Goal: Information Seeking & Learning: Learn about a topic

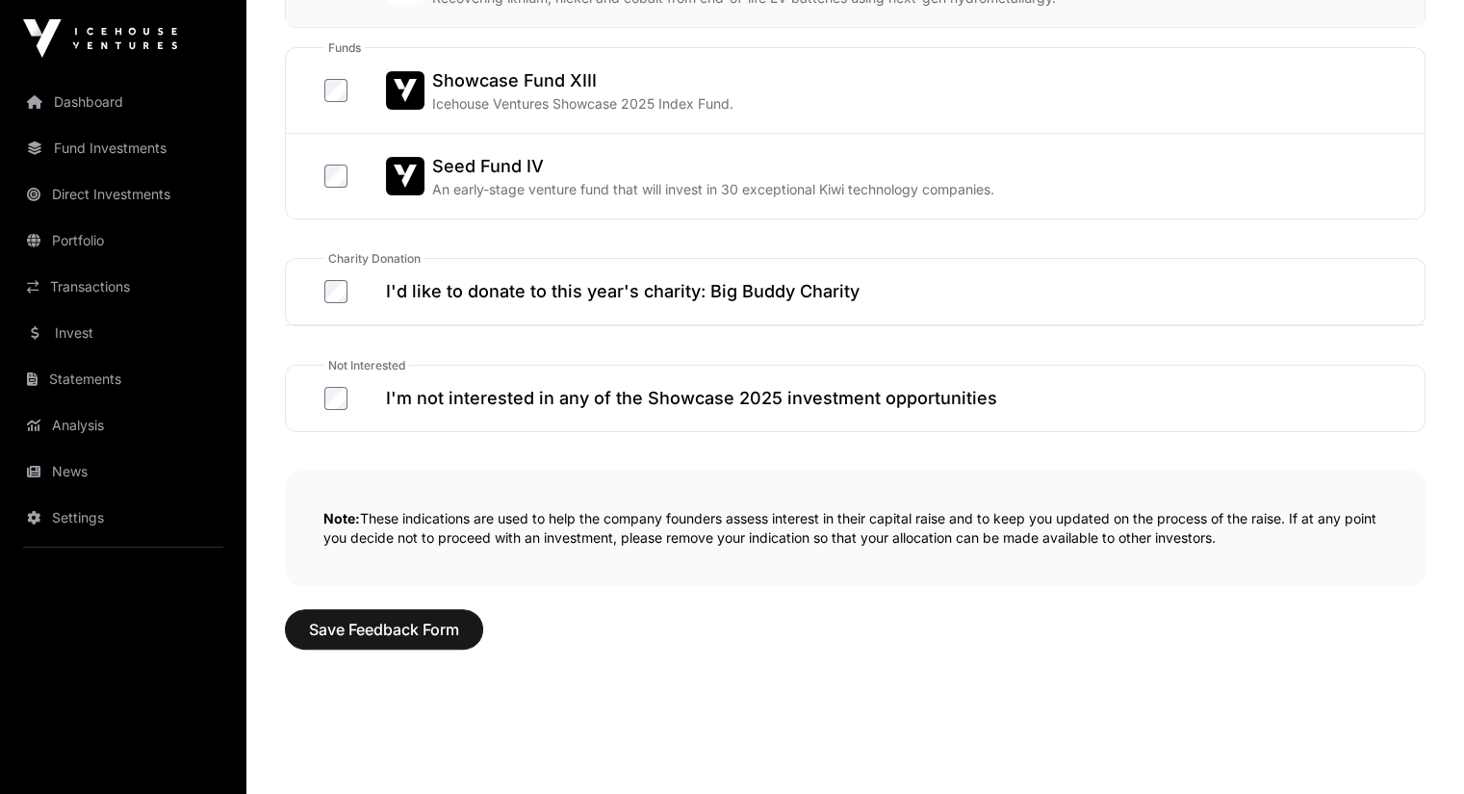
scroll to position [1089, 0]
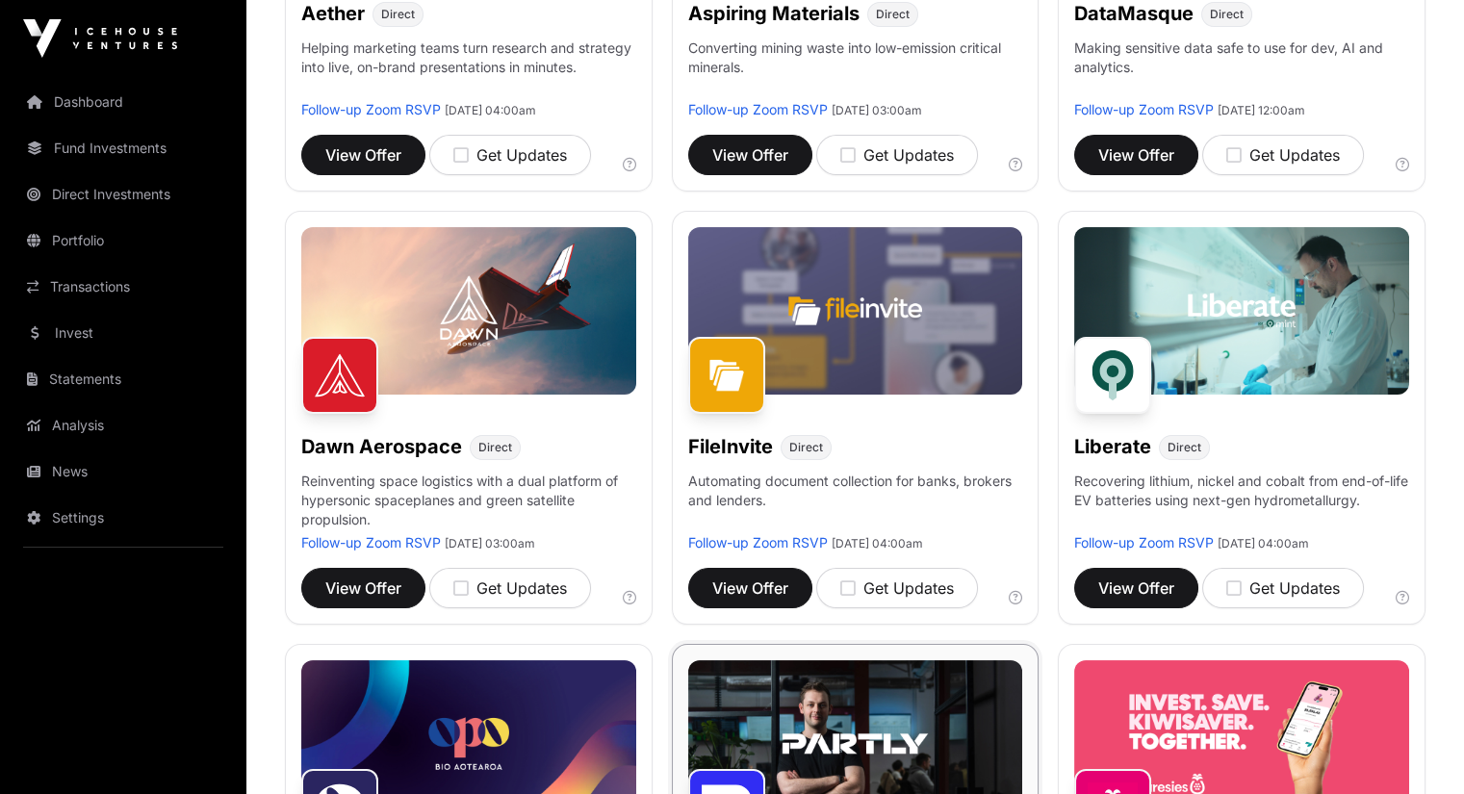
scroll to position [294, 0]
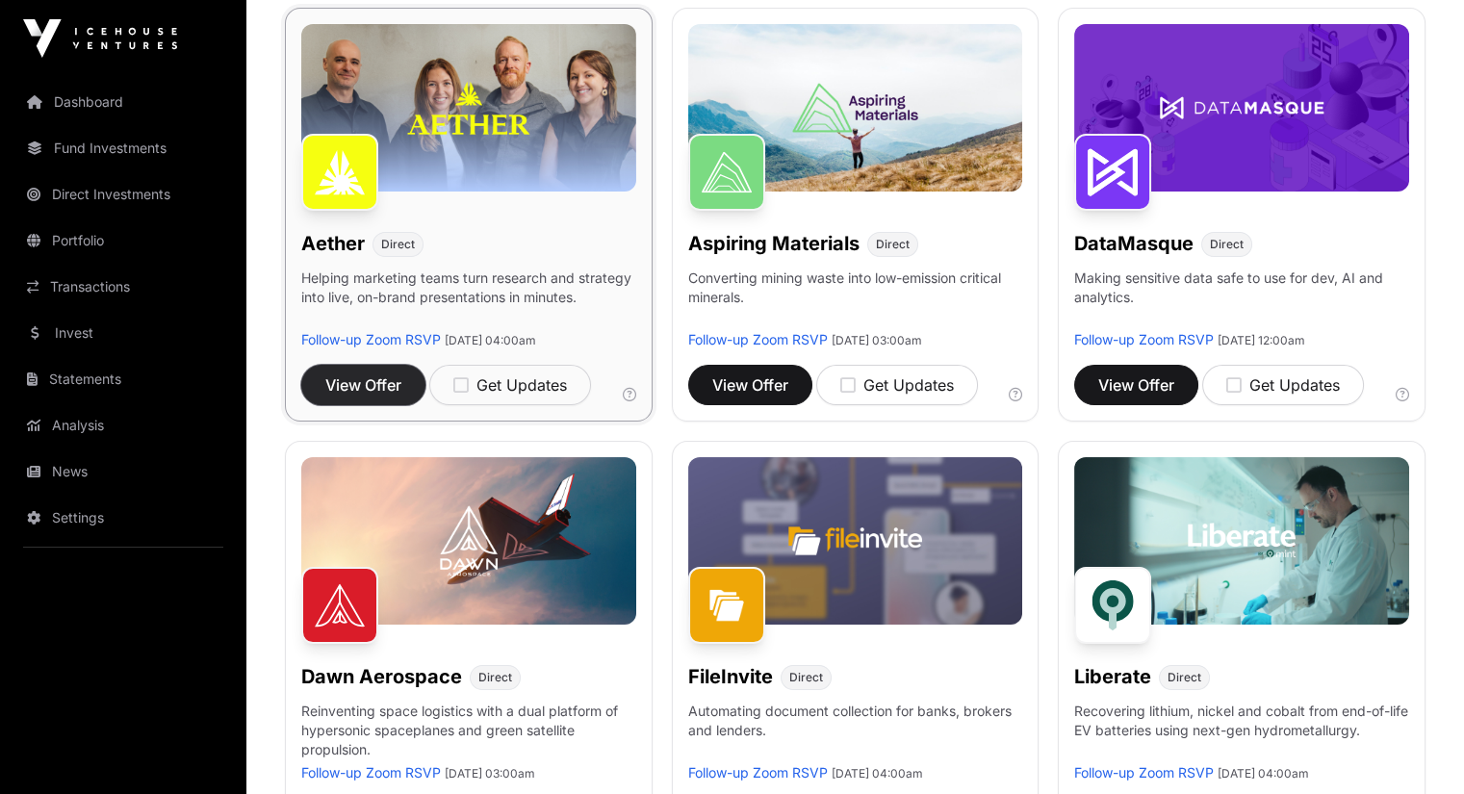
click at [393, 383] on span "View Offer" at bounding box center [363, 384] width 76 height 23
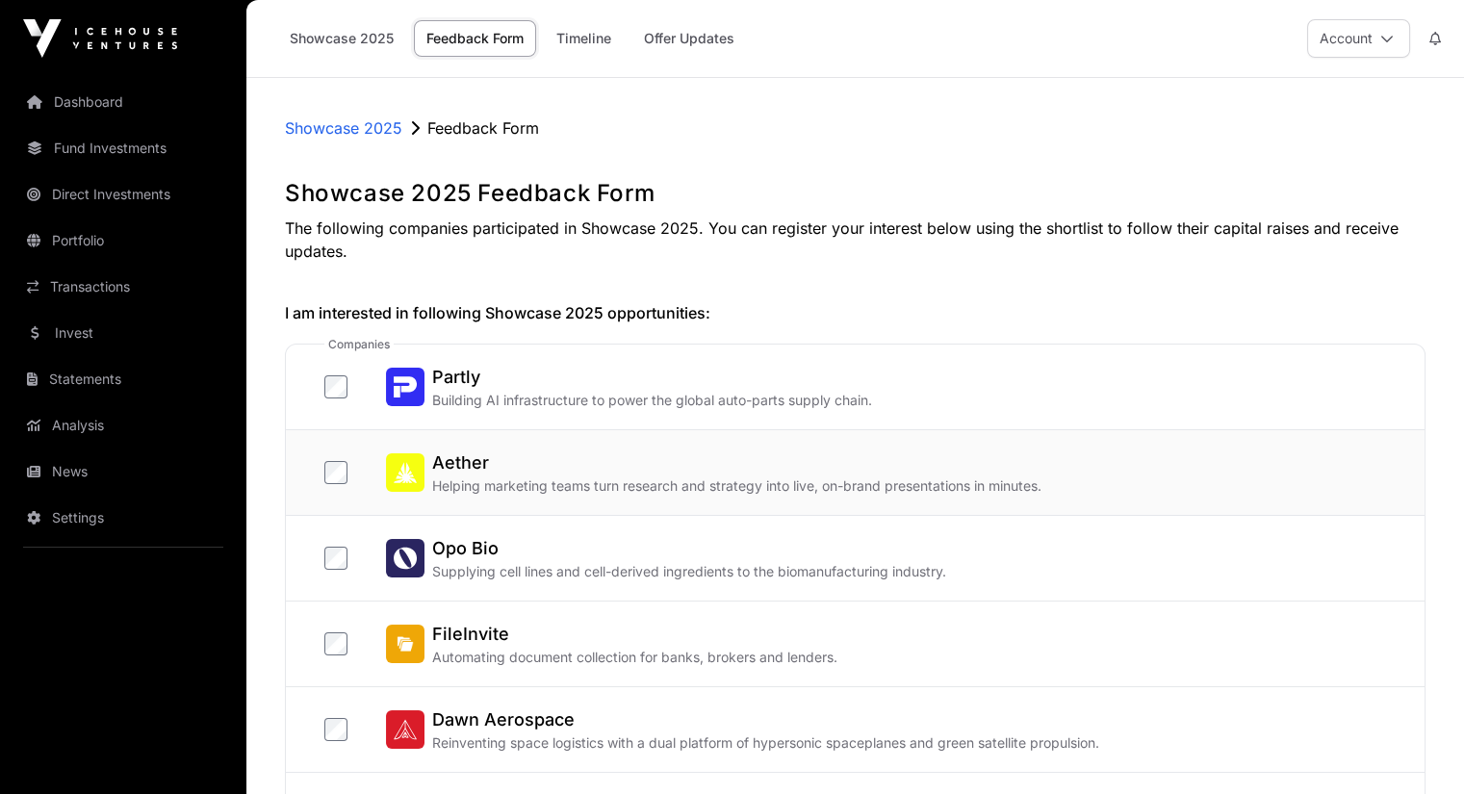
click at [450, 458] on h2 "Aether" at bounding box center [736, 463] width 609 height 27
click at [359, 132] on p "Showcase 2025" at bounding box center [343, 127] width 117 height 23
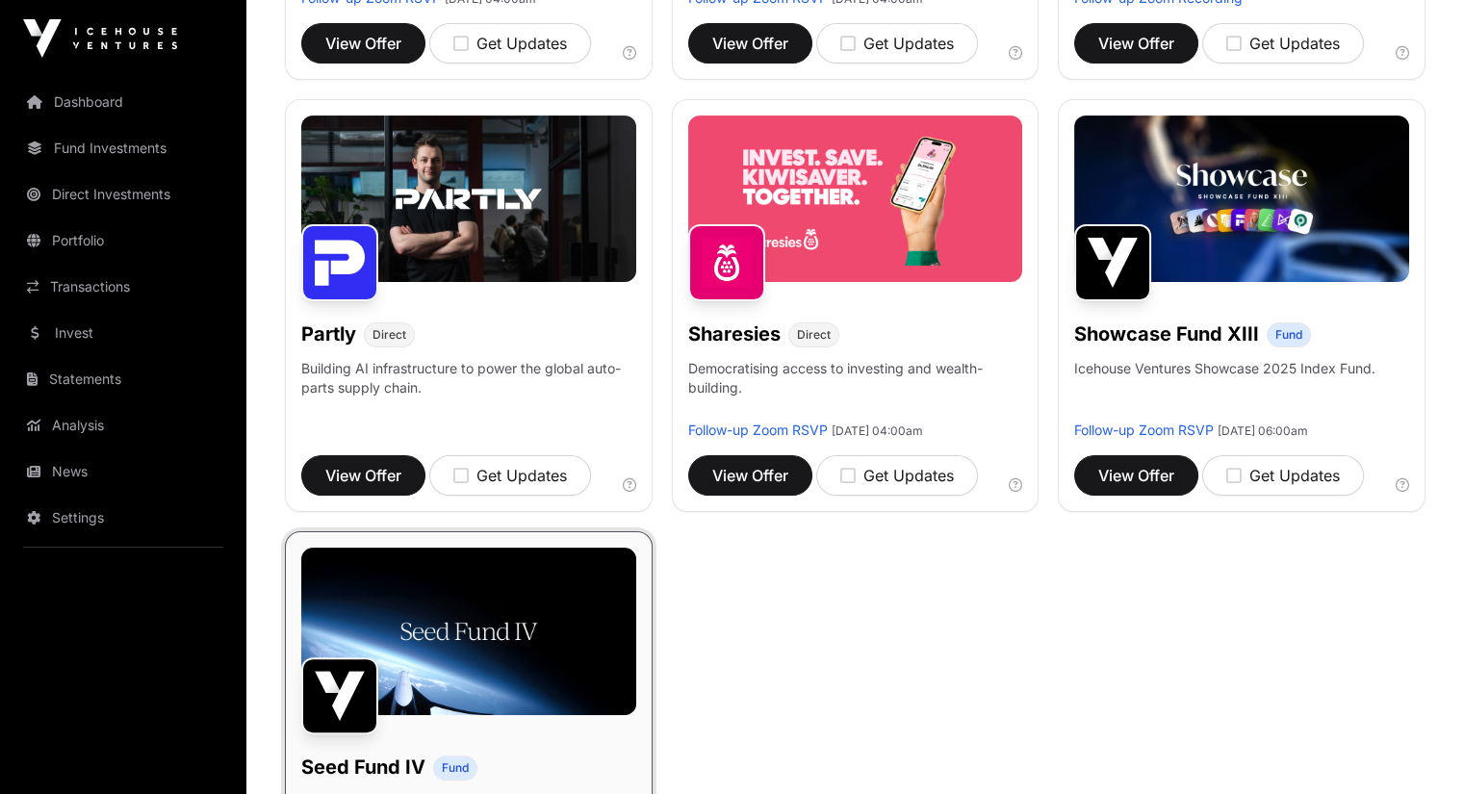
scroll to position [1067, 0]
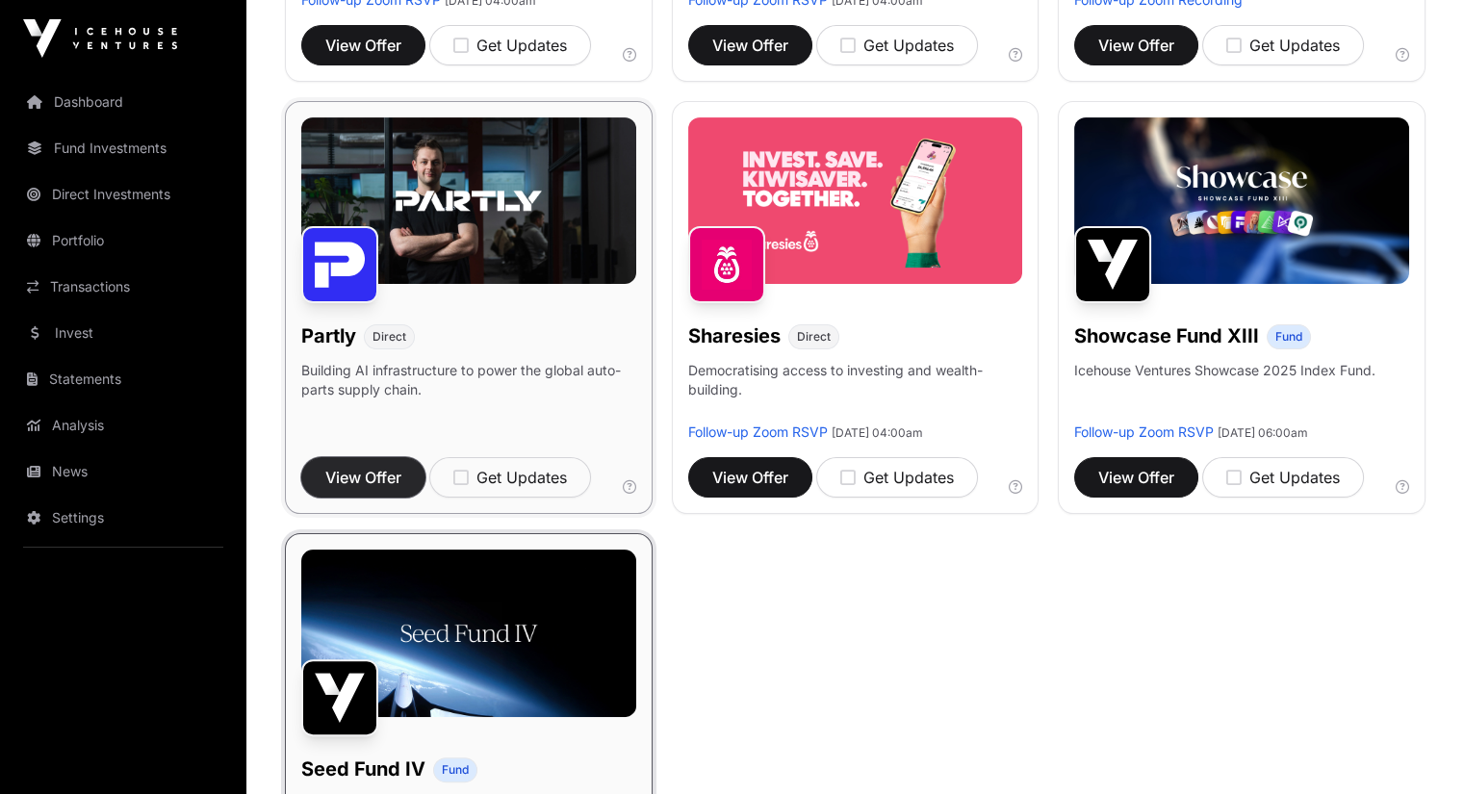
click at [364, 489] on span "View Offer" at bounding box center [363, 477] width 76 height 23
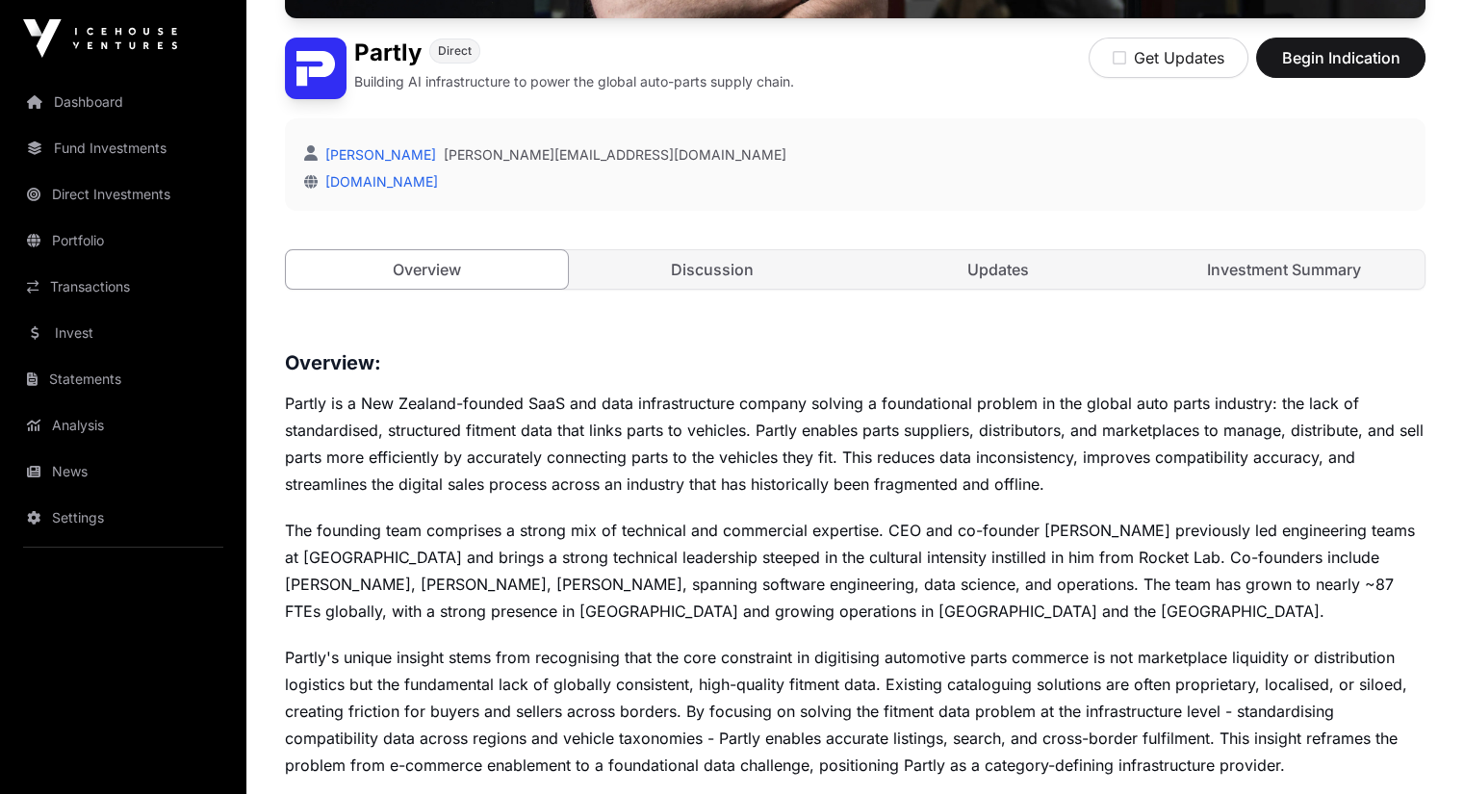
scroll to position [459, 0]
click at [742, 288] on link "Discussion" at bounding box center [713, 268] width 282 height 39
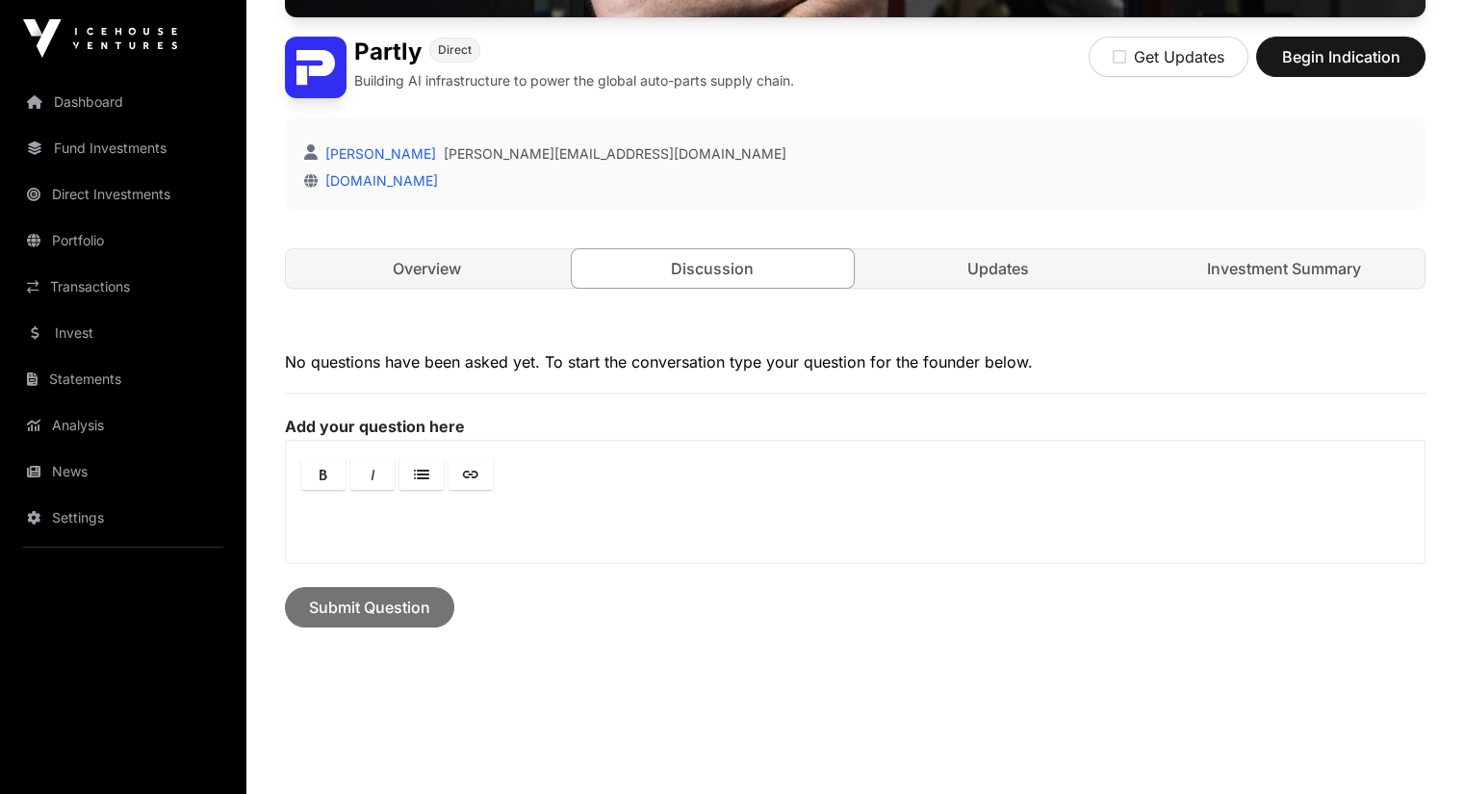
scroll to position [590, 0]
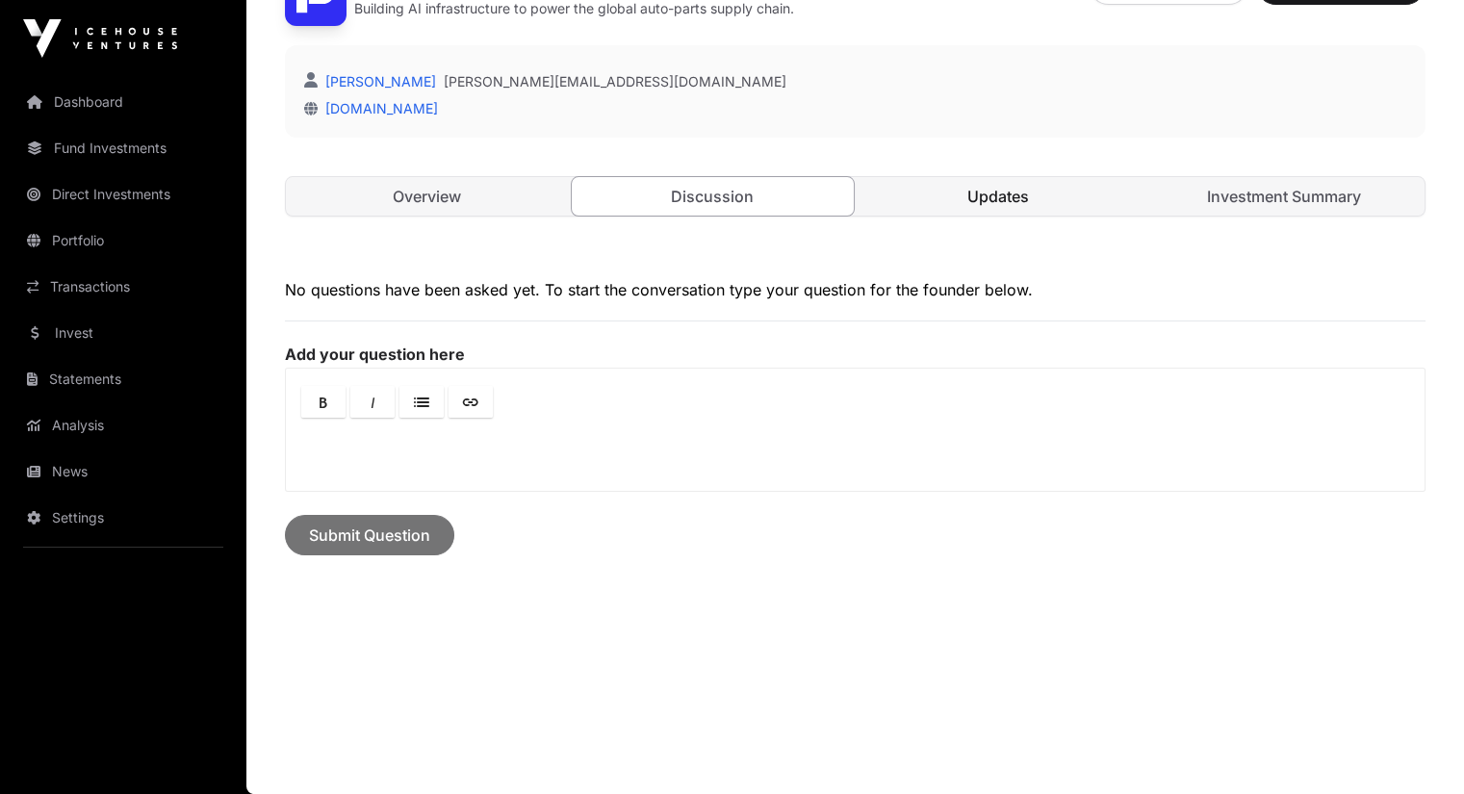
click at [1038, 194] on link "Updates" at bounding box center [999, 196] width 282 height 39
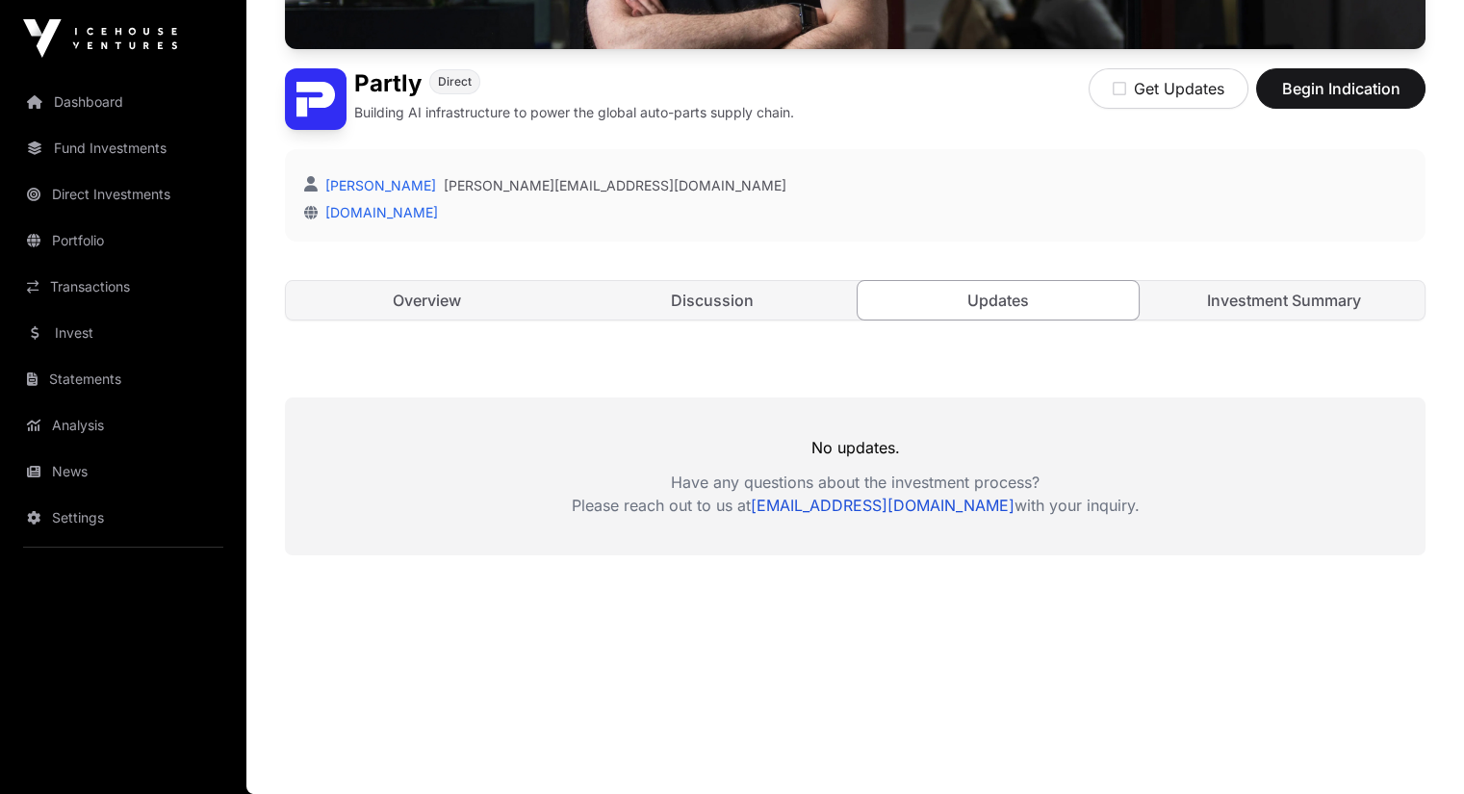
scroll to position [488, 0]
click at [1265, 297] on link "Investment Summary" at bounding box center [1284, 300] width 282 height 39
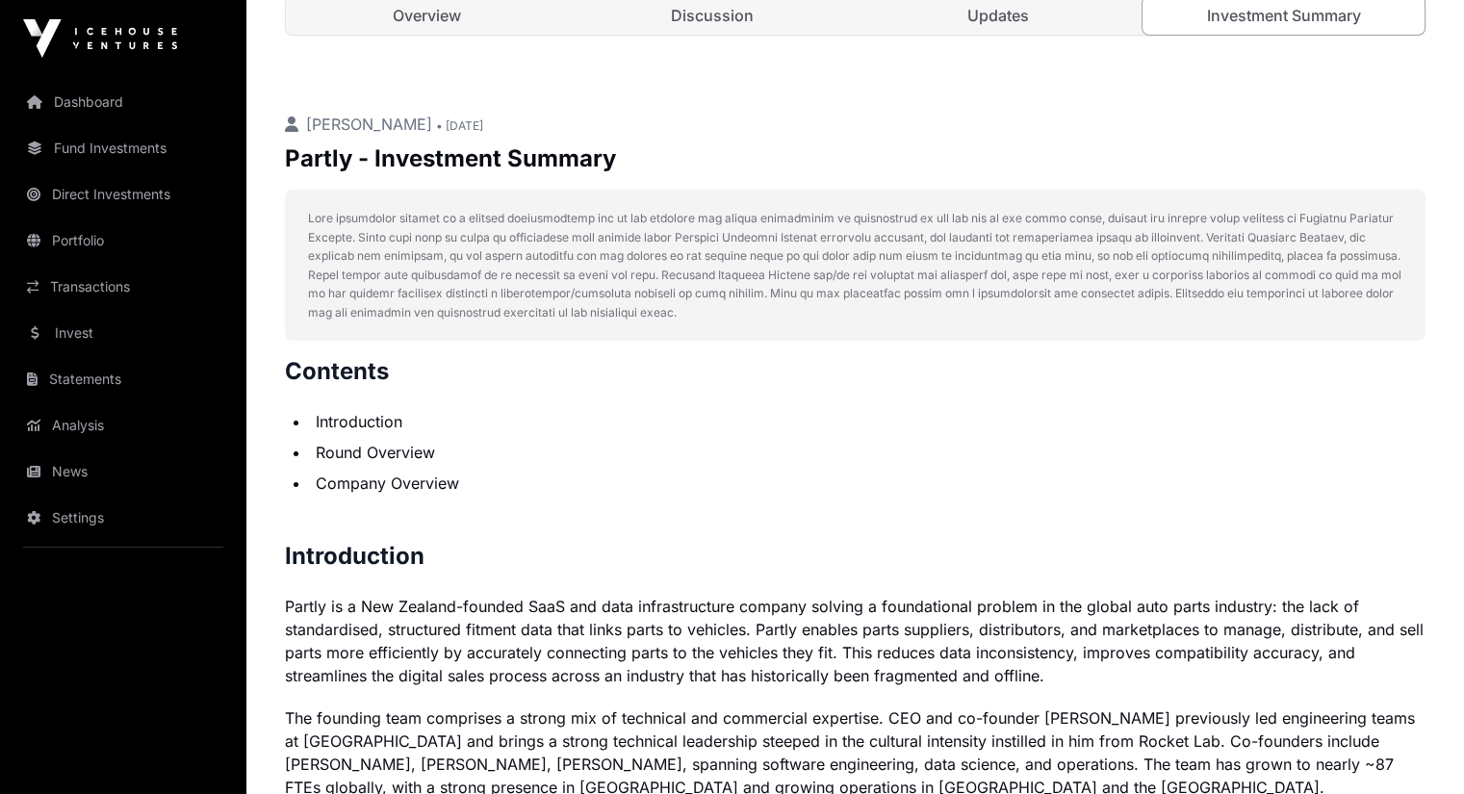
scroll to position [705, 0]
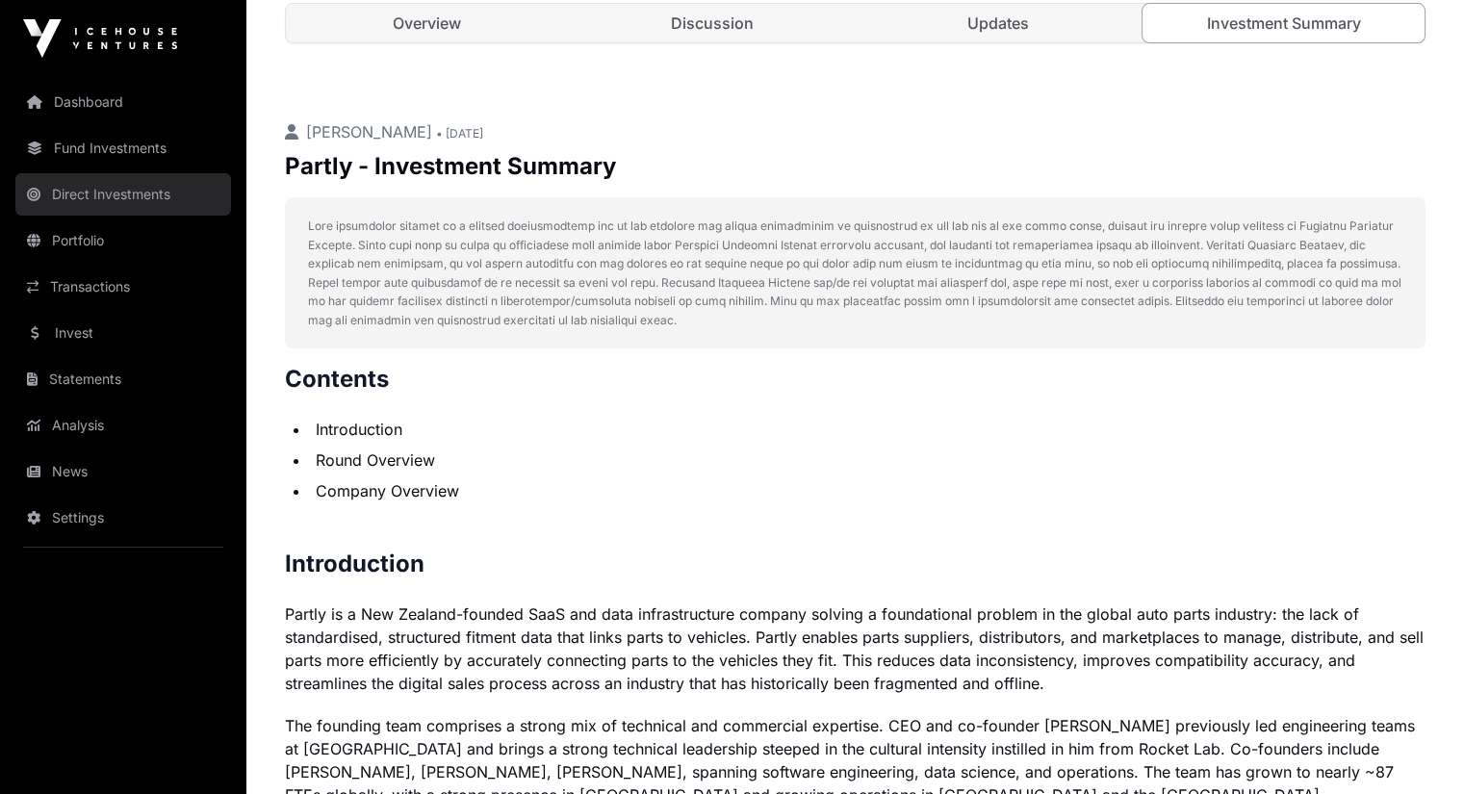
click at [94, 201] on link "Direct Investments" at bounding box center [123, 194] width 216 height 42
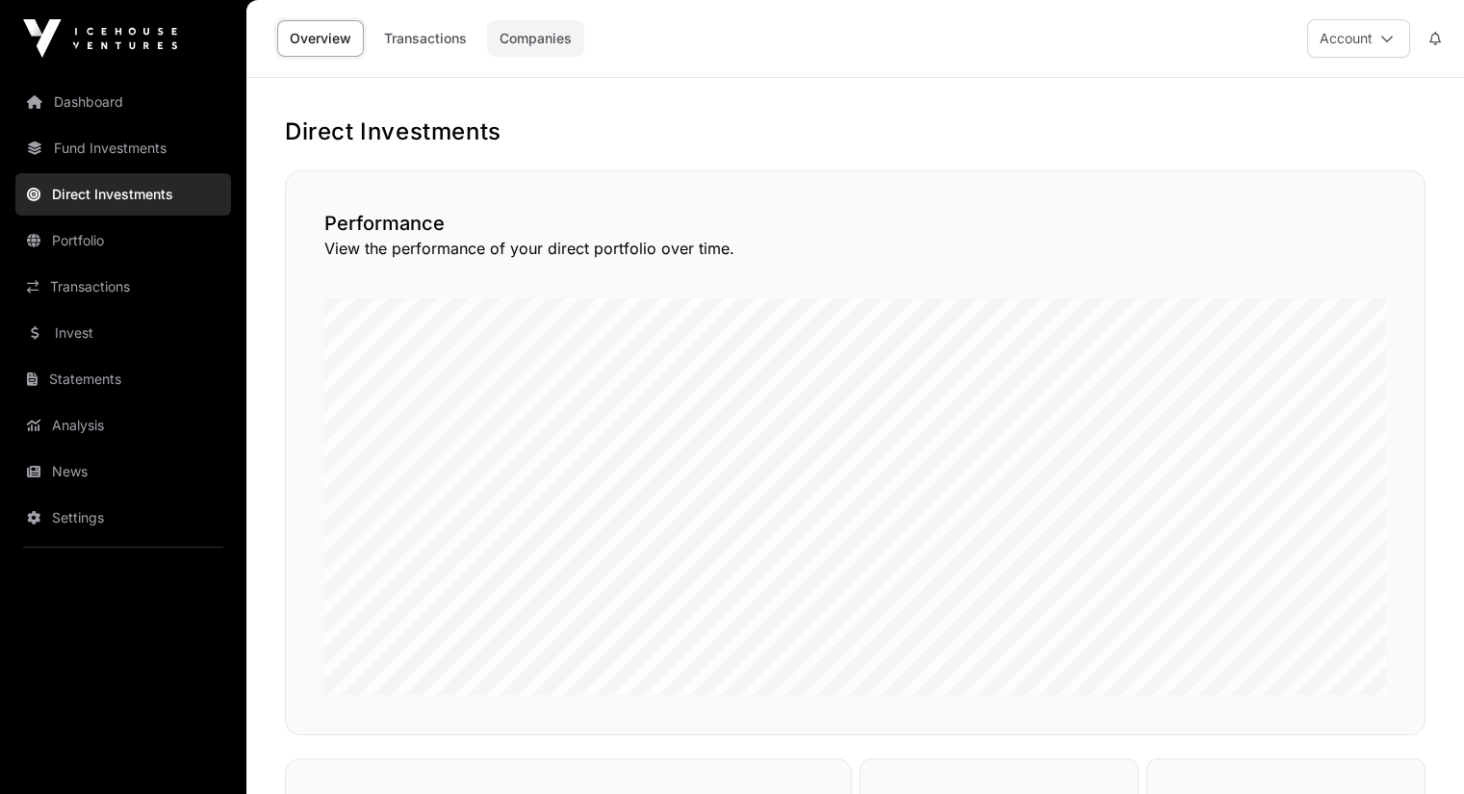
click at [537, 27] on link "Companies" at bounding box center [535, 38] width 97 height 37
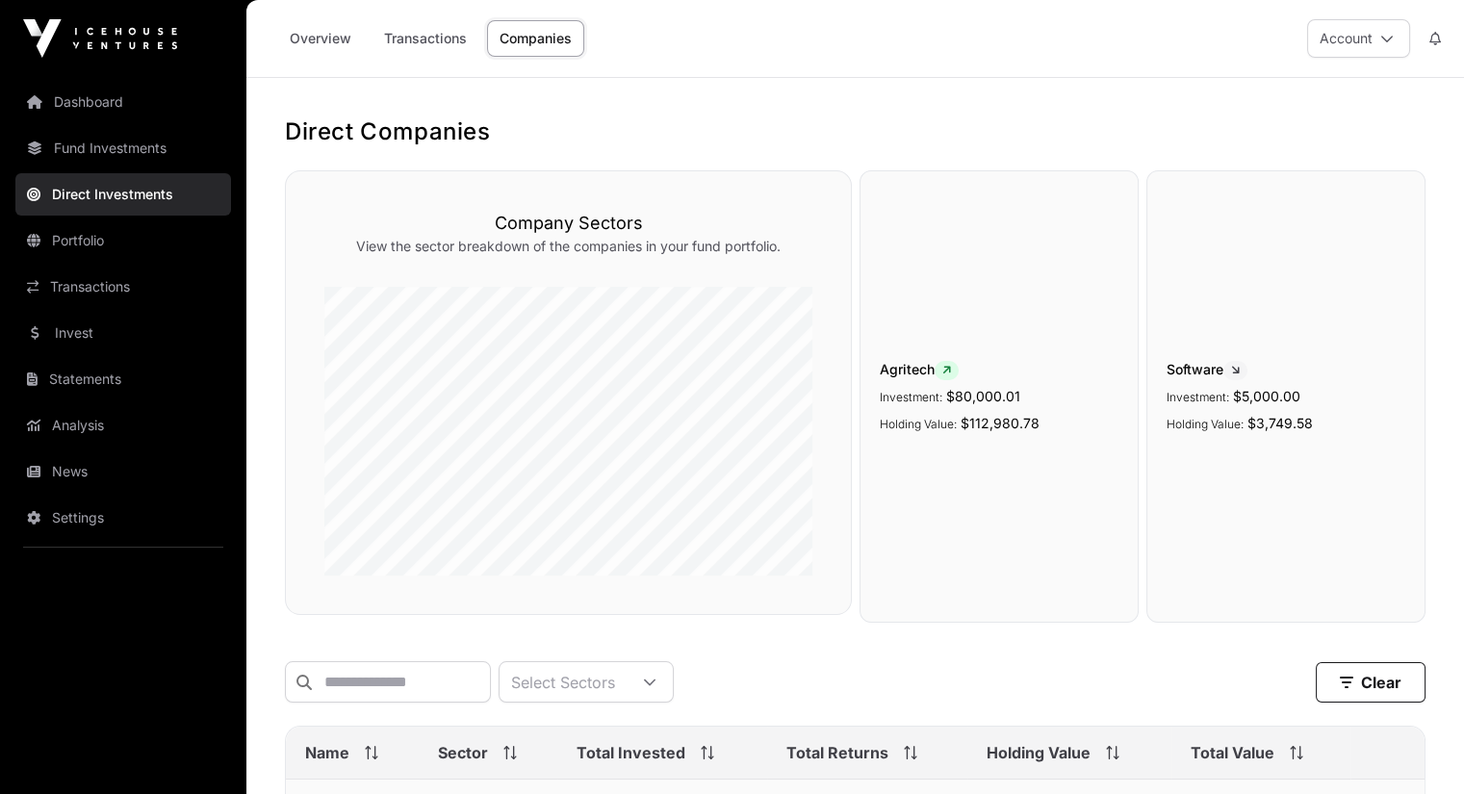
scroll to position [266, 0]
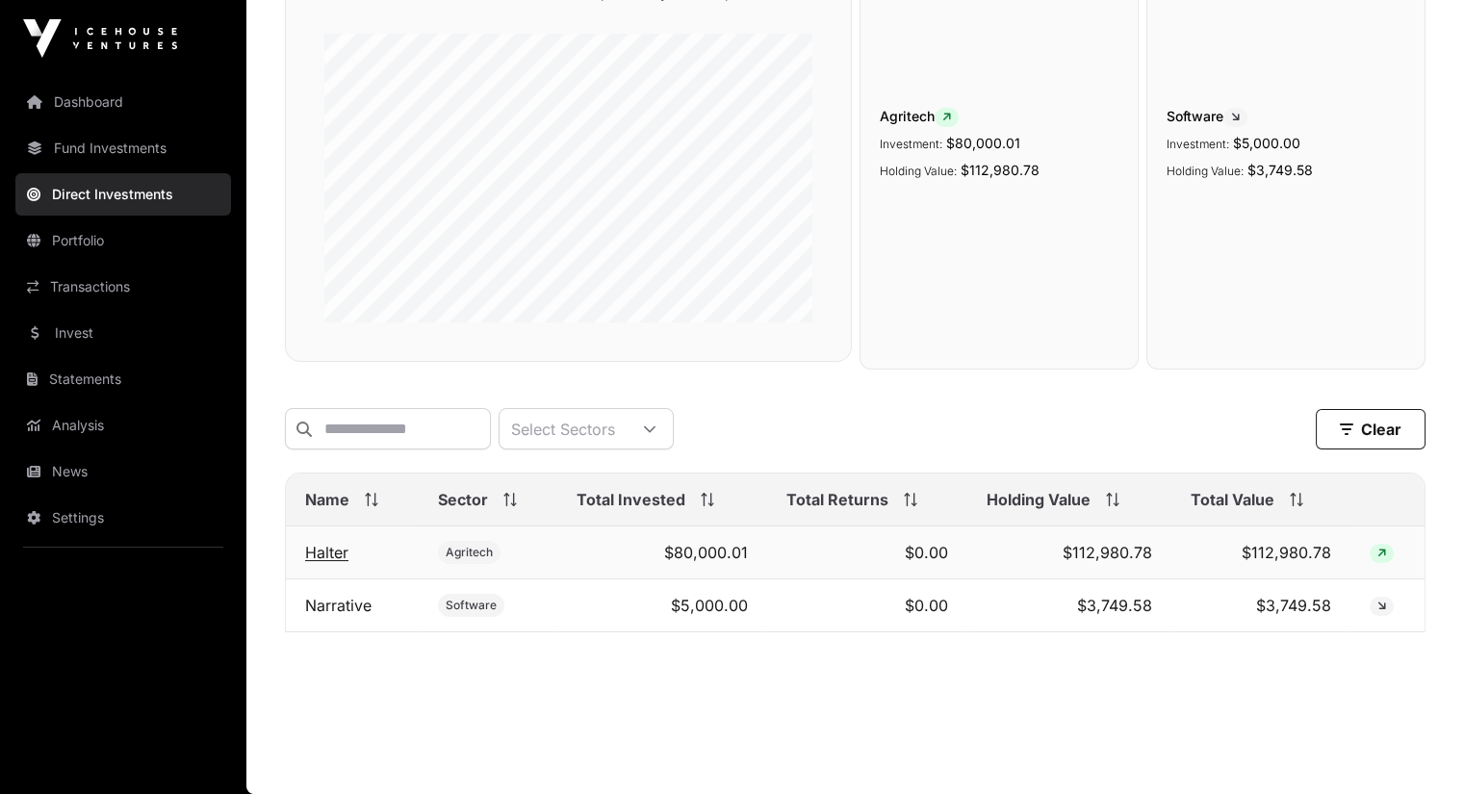
click at [334, 553] on link "Halter" at bounding box center [326, 552] width 43 height 19
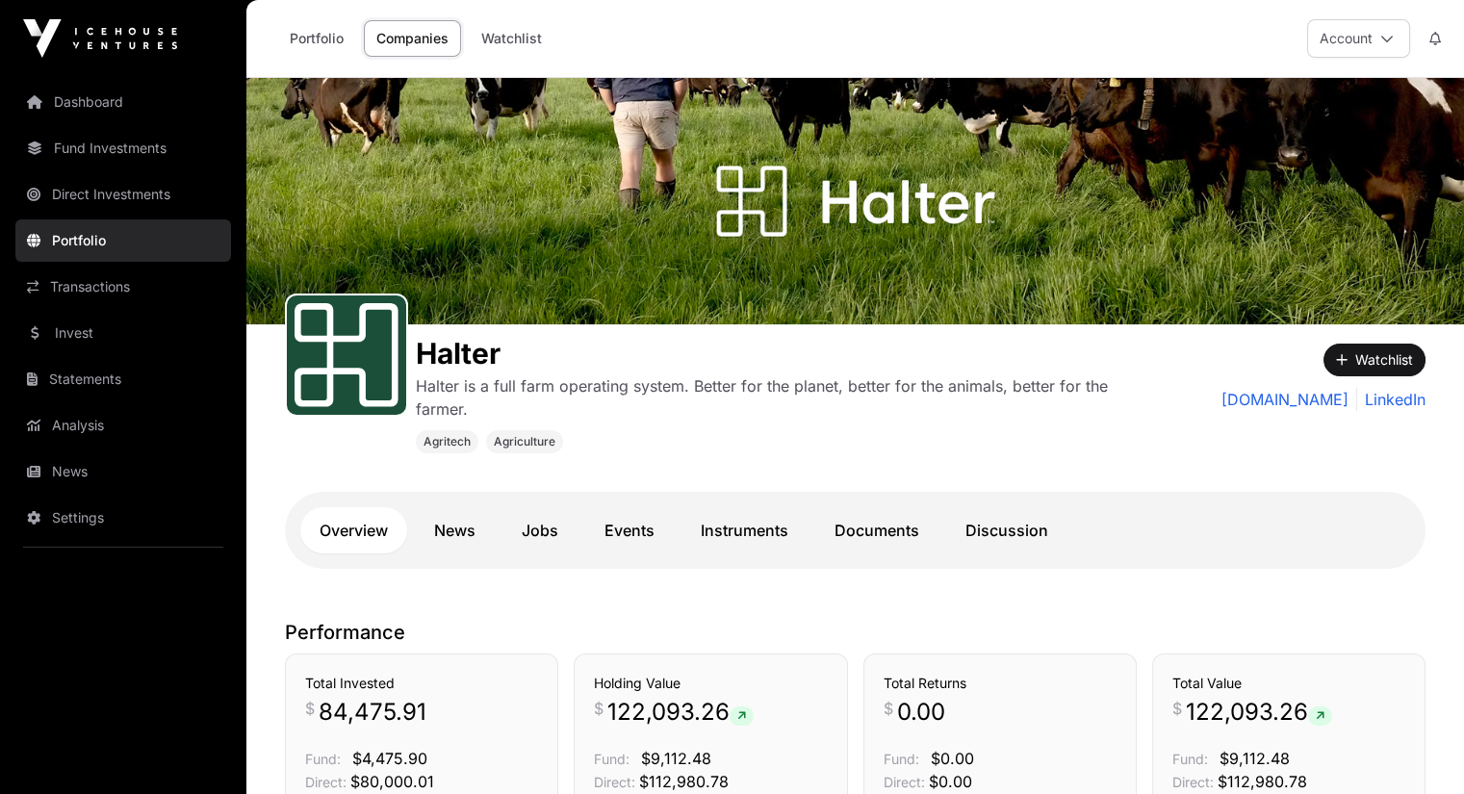
scroll to position [291, 0]
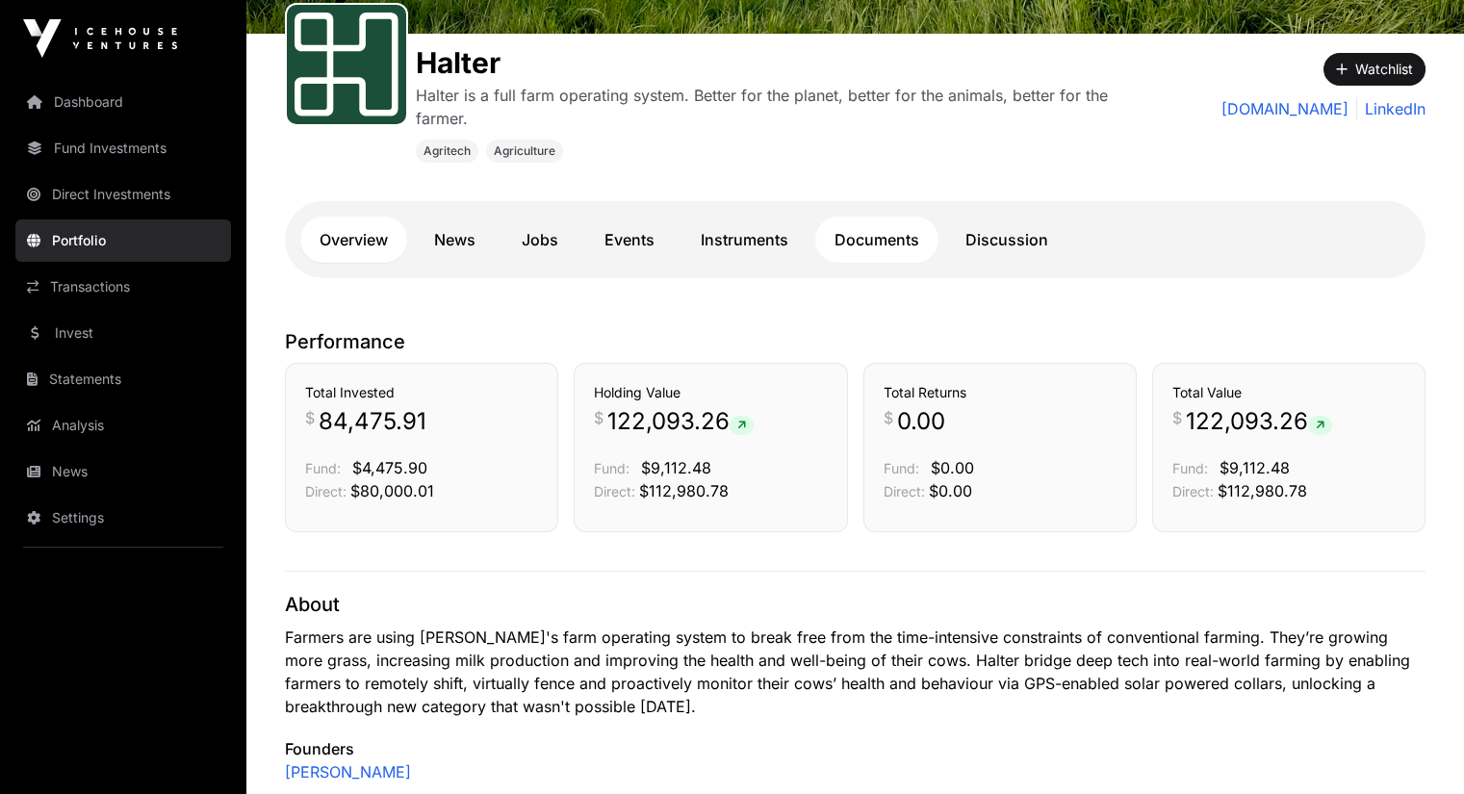
click at [878, 238] on link "Documents" at bounding box center [876, 240] width 123 height 46
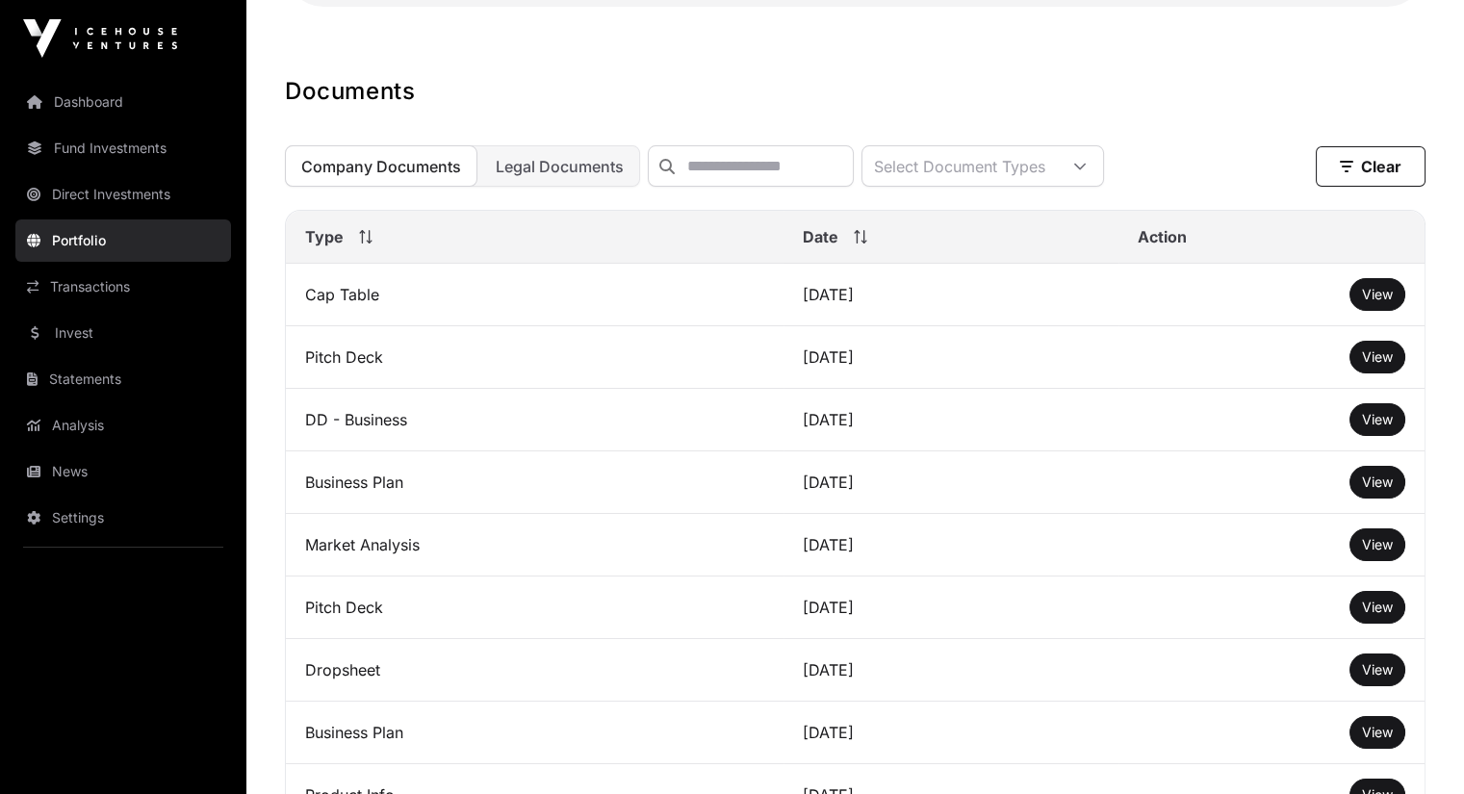
scroll to position [564, 0]
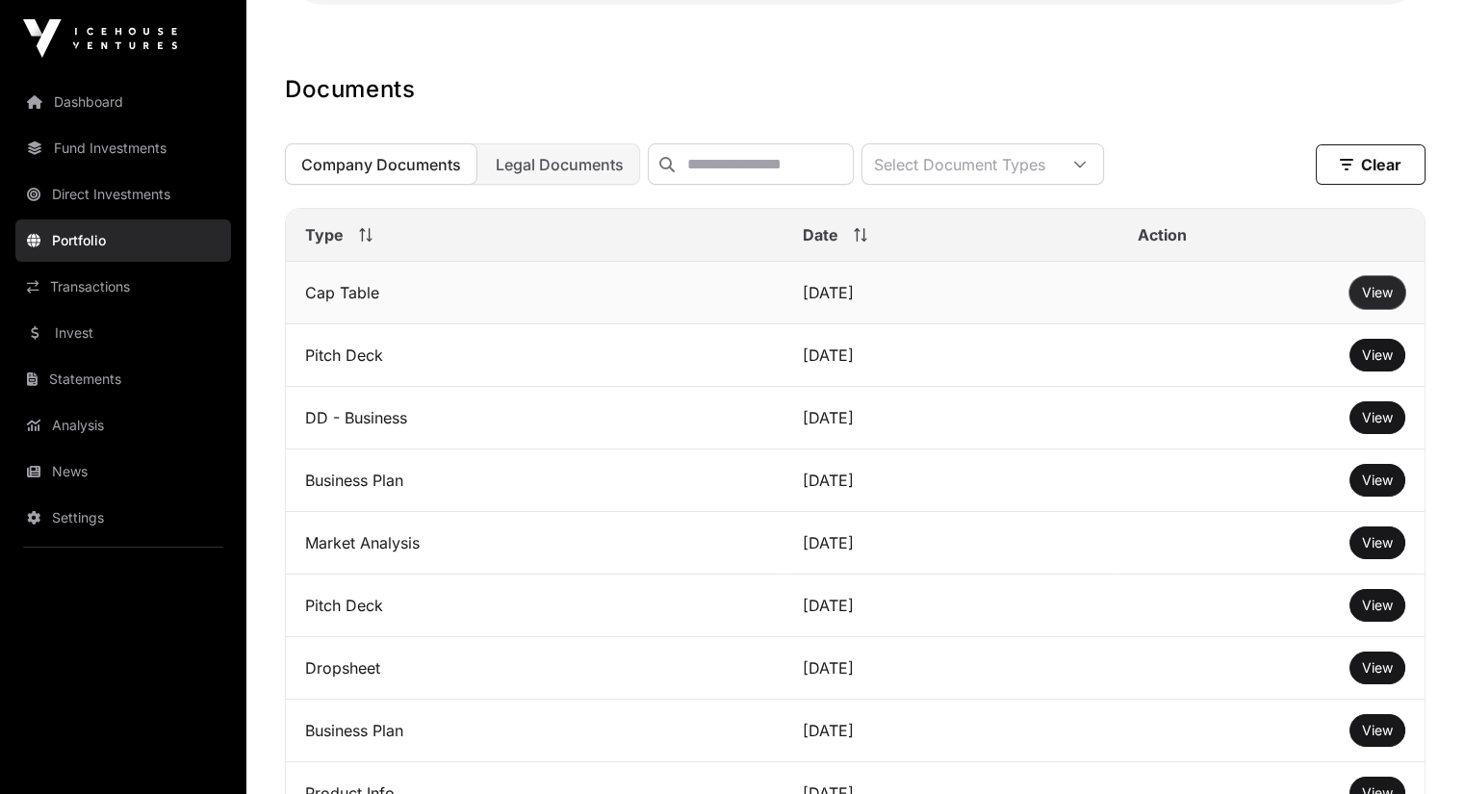
click at [1359, 309] on button "View" at bounding box center [1378, 292] width 56 height 33
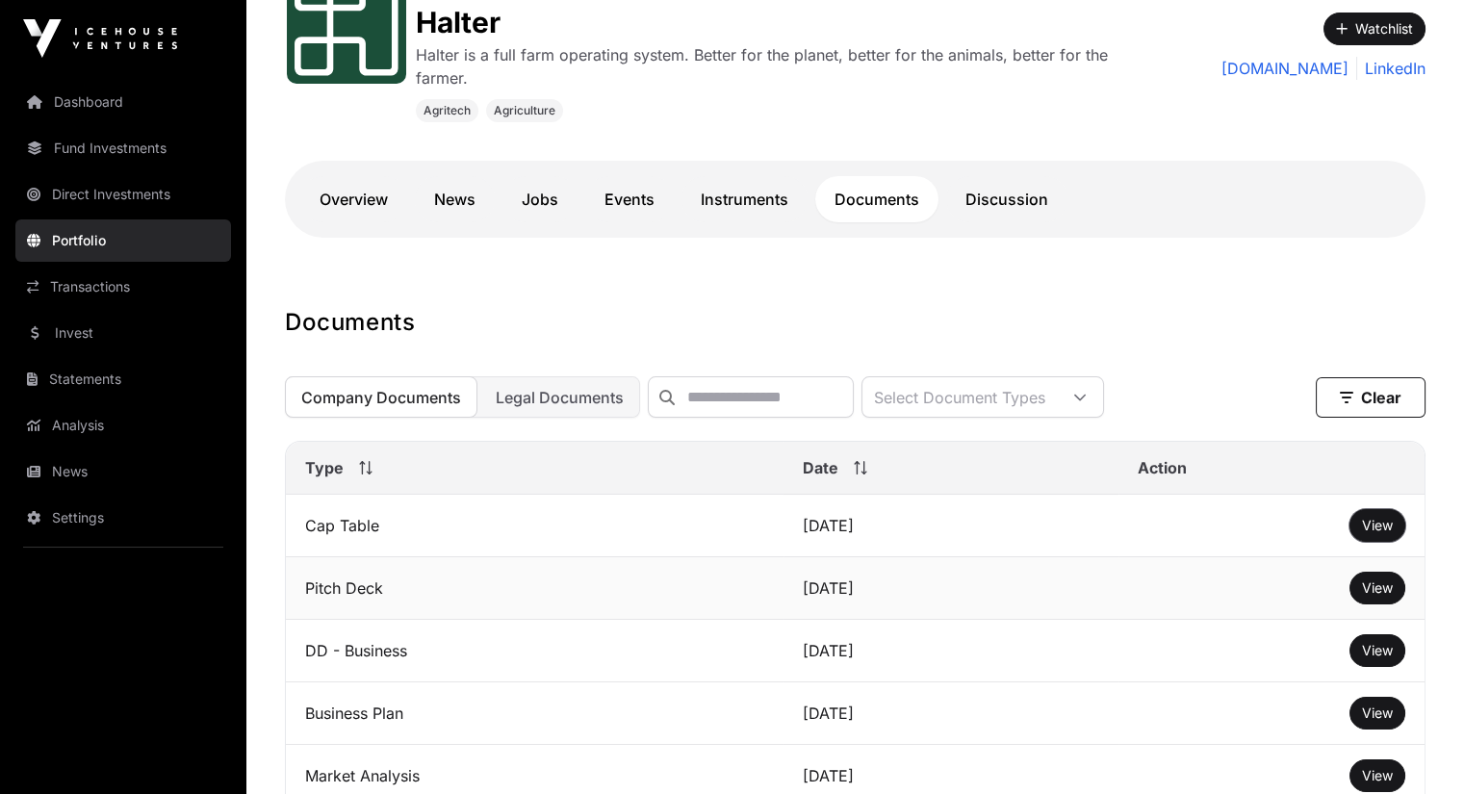
scroll to position [304, 0]
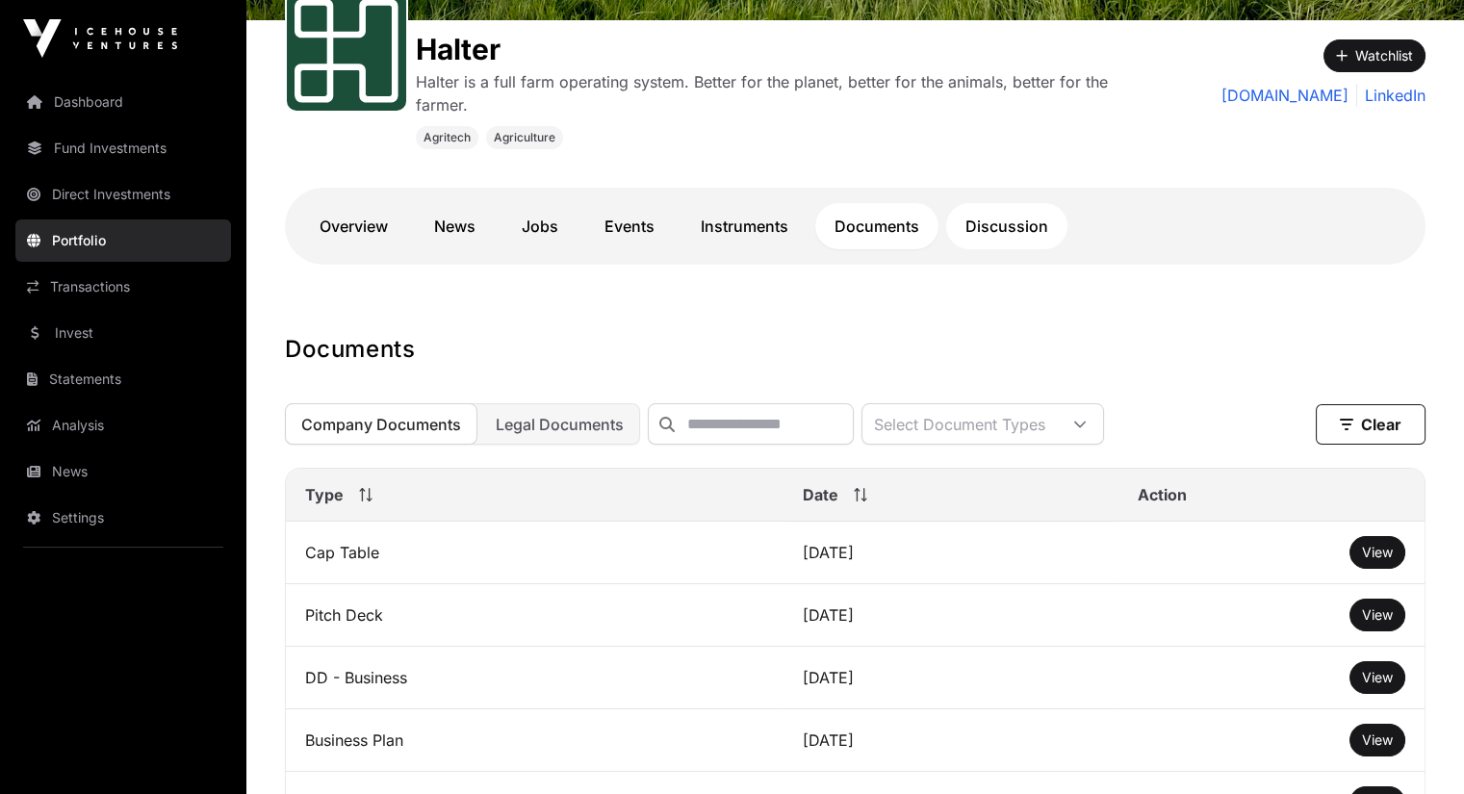
click at [964, 220] on link "Discussion" at bounding box center [1006, 226] width 121 height 46
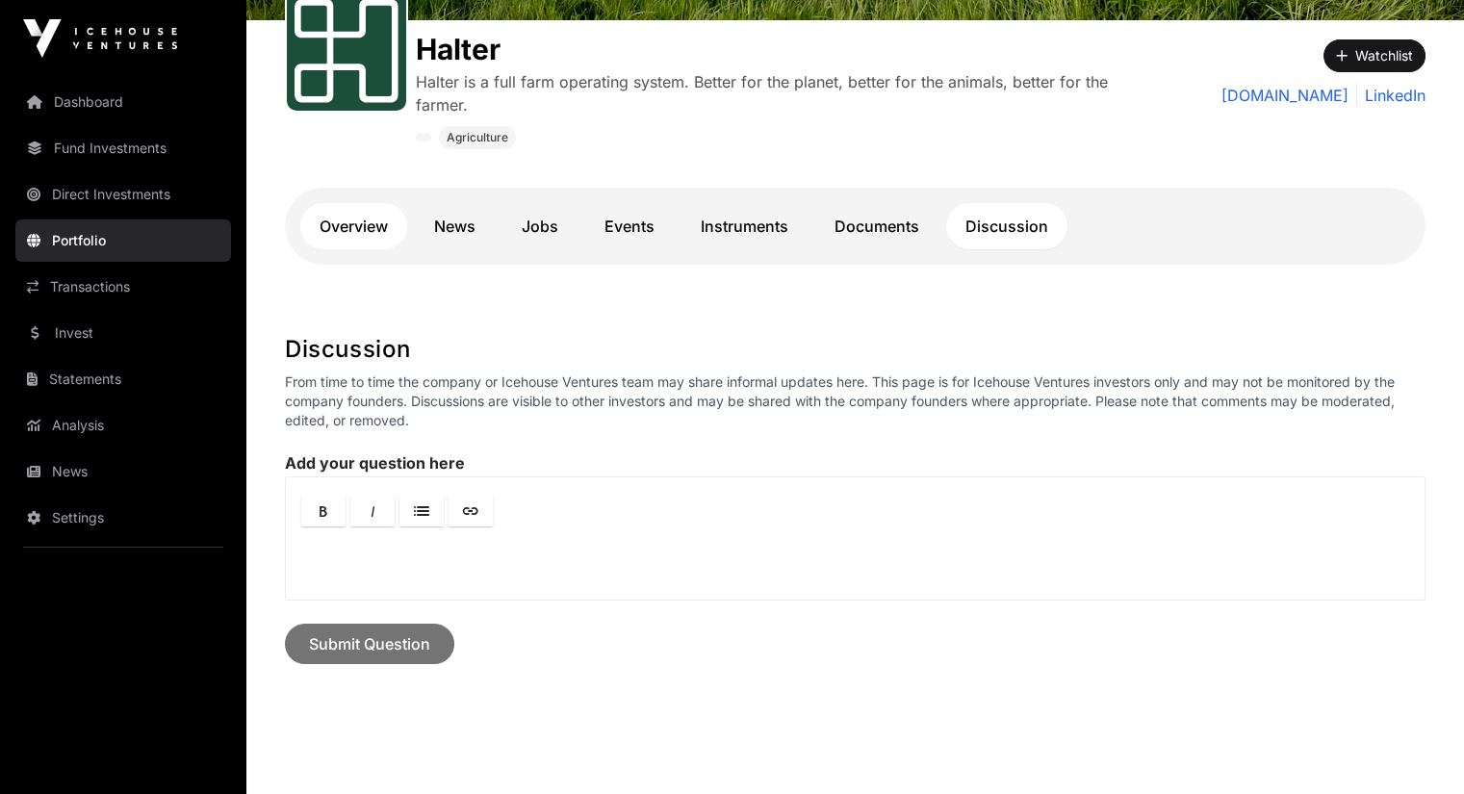
click at [336, 220] on link "Overview" at bounding box center [353, 226] width 107 height 46
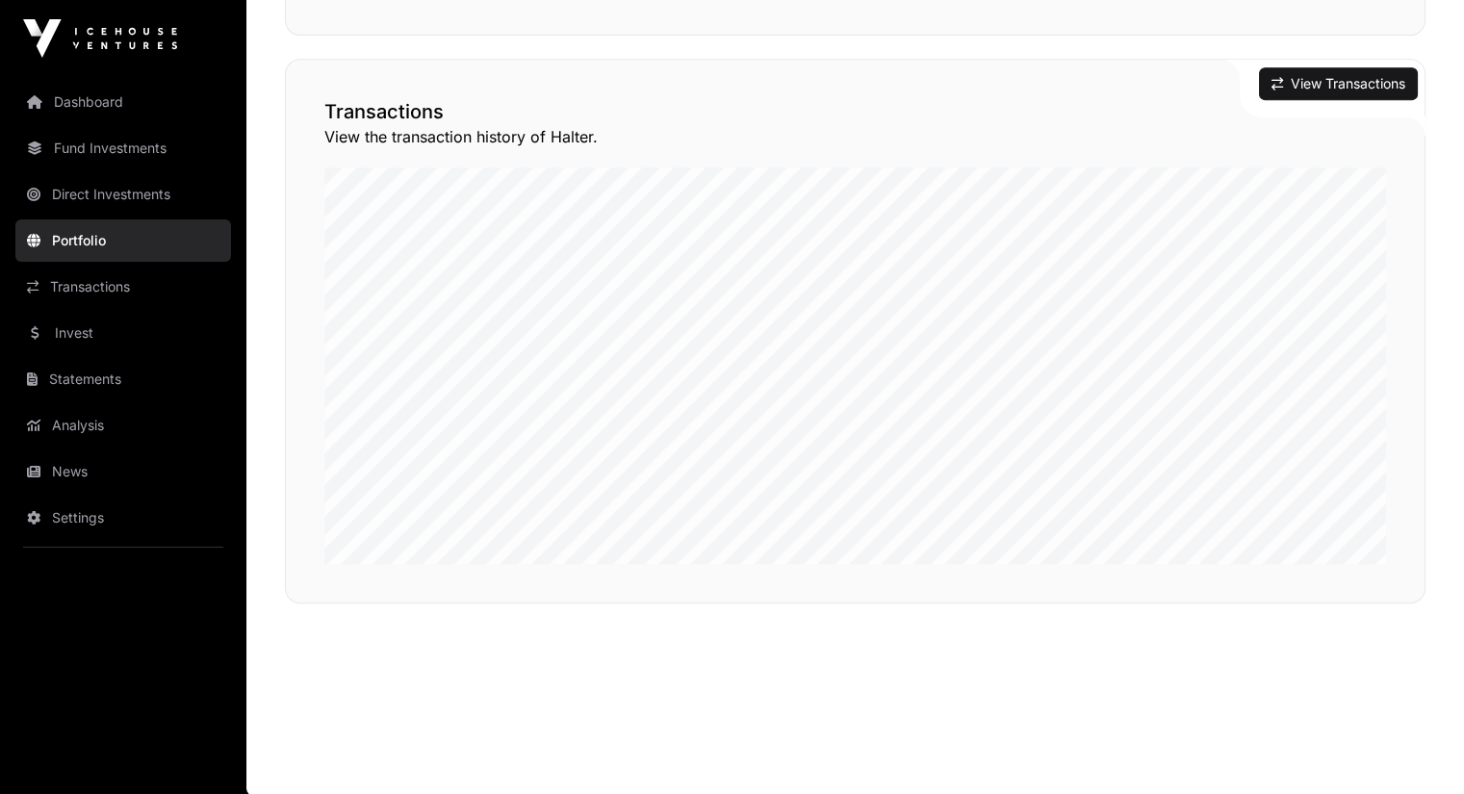
scroll to position [1602, 0]
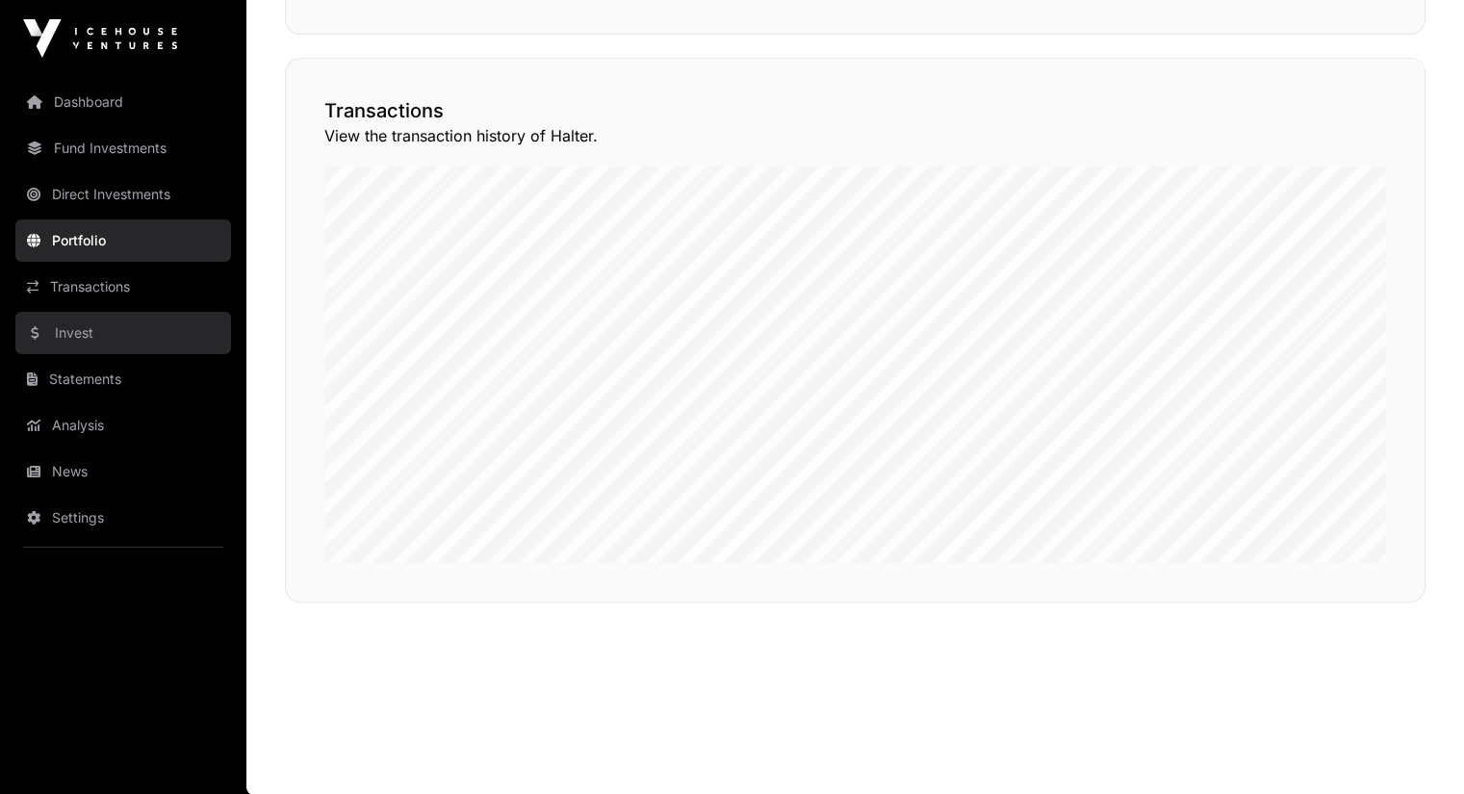
click at [82, 323] on link "Invest" at bounding box center [123, 333] width 216 height 42
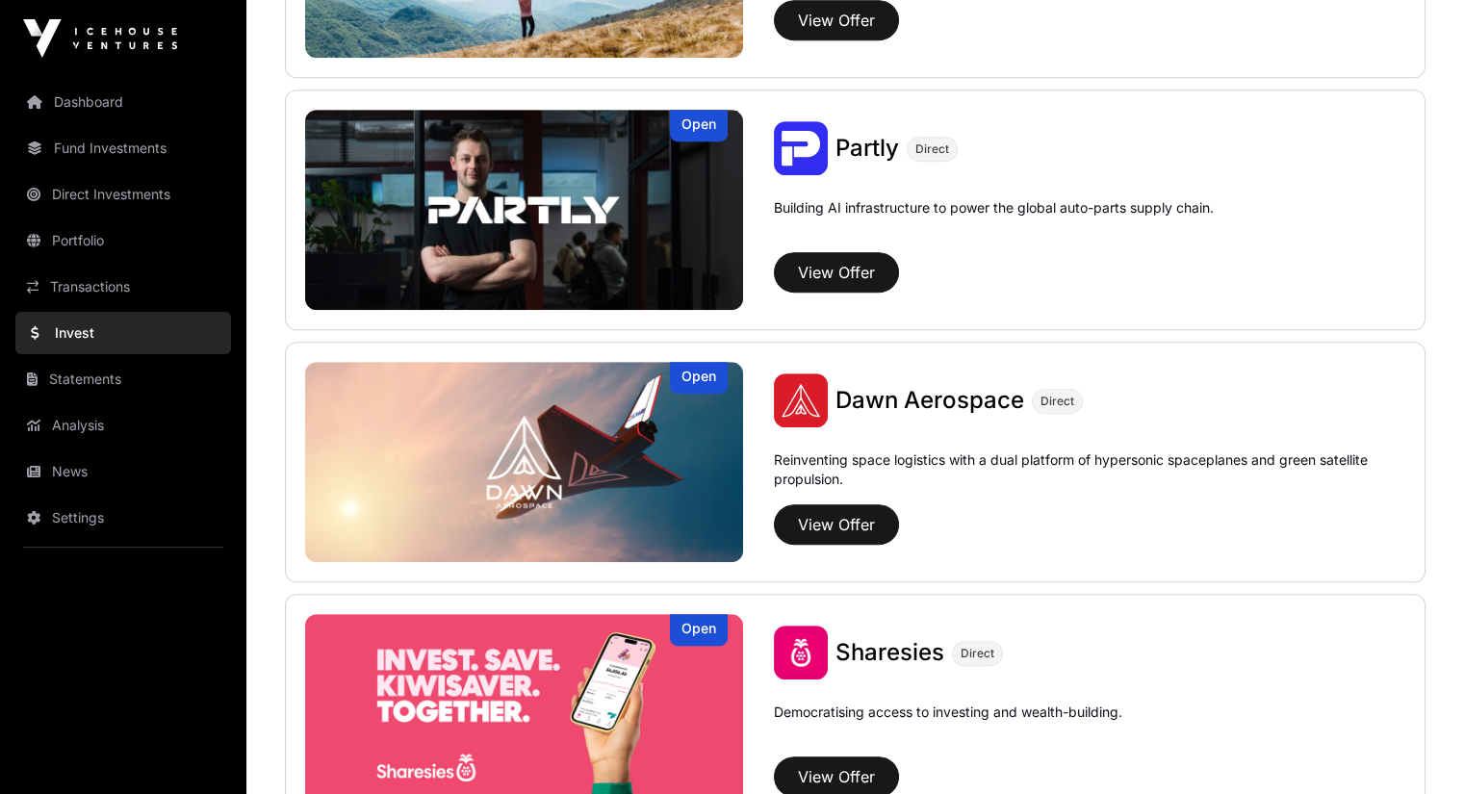
scroll to position [1924, 0]
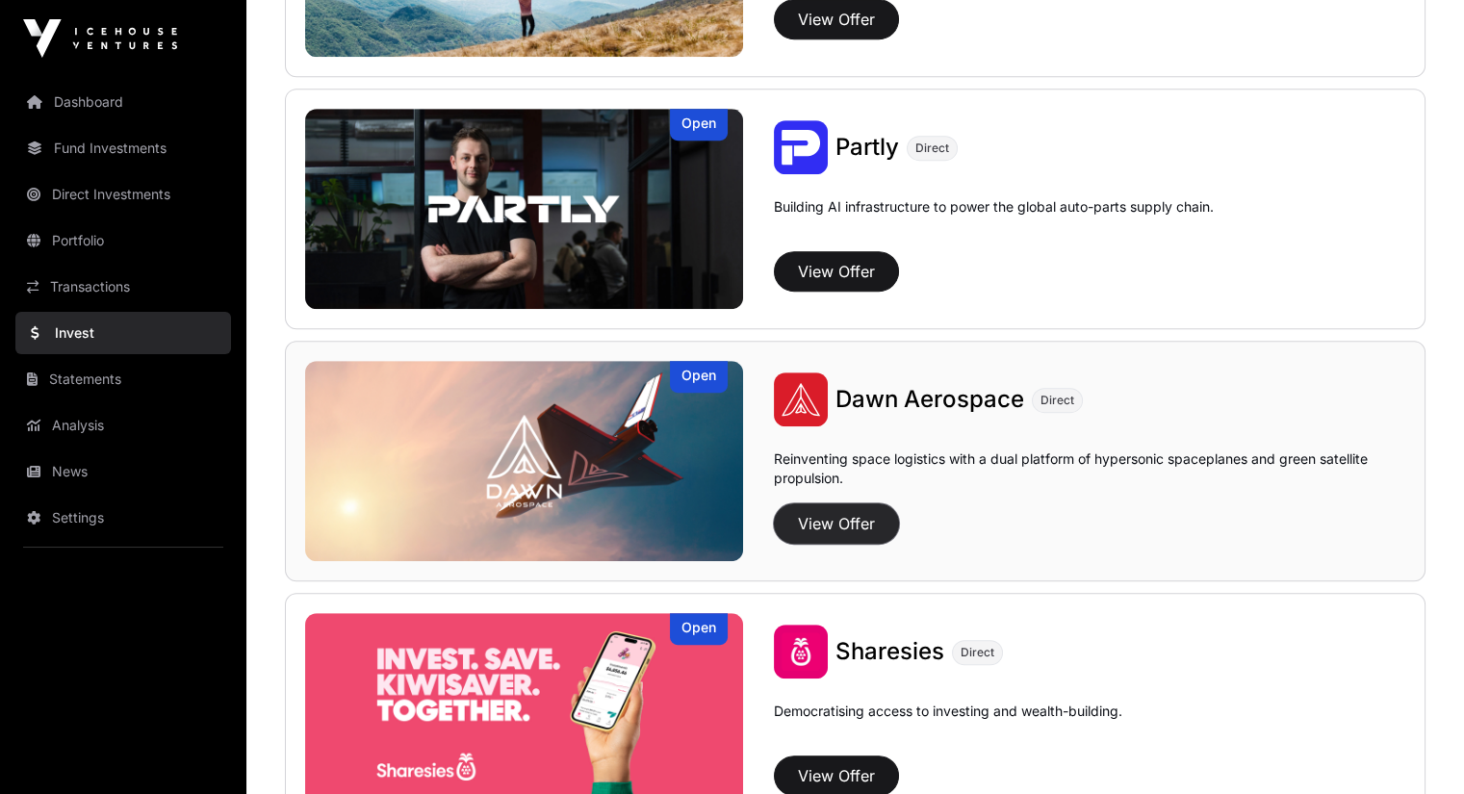
click at [774, 520] on button "View Offer" at bounding box center [836, 523] width 125 height 40
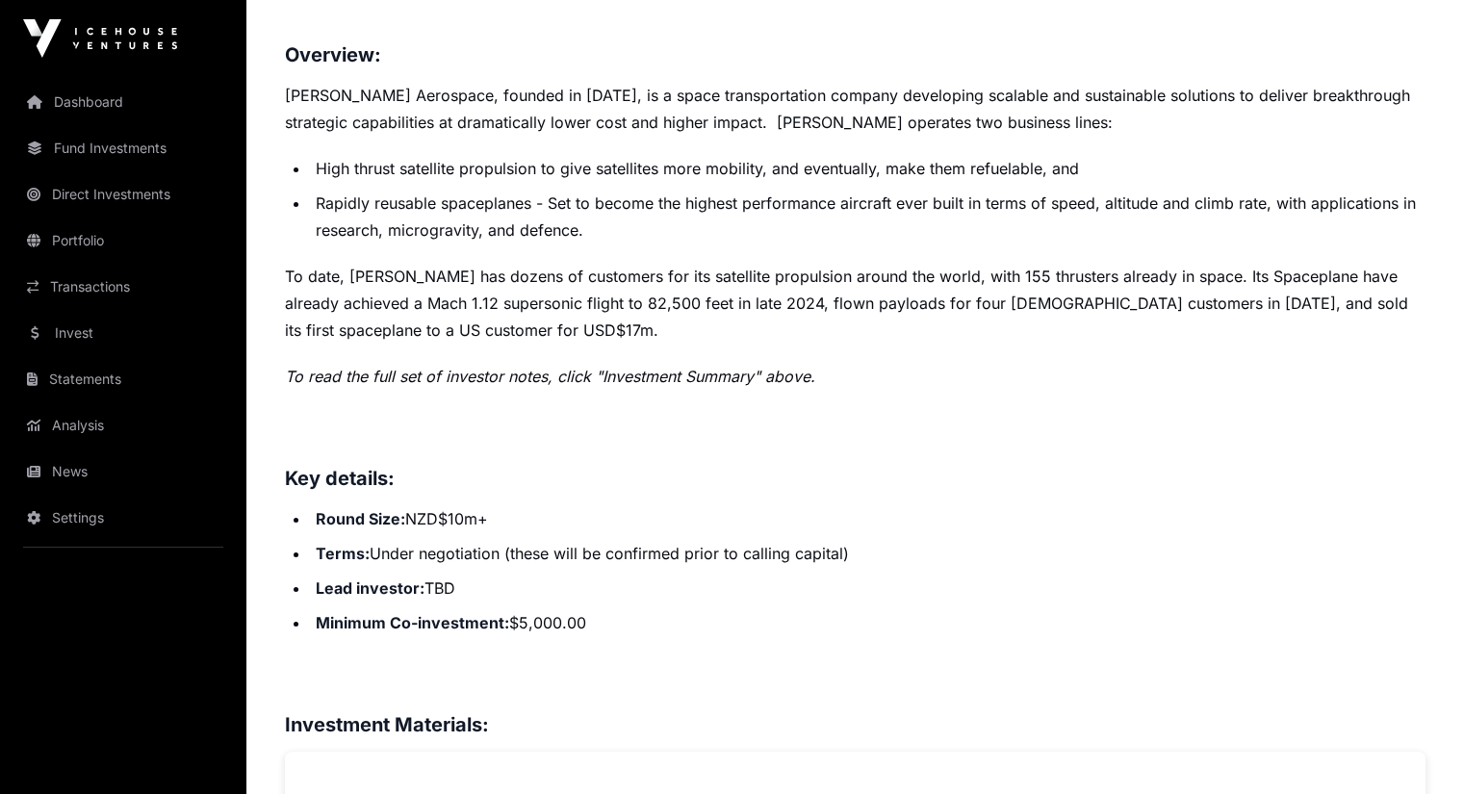
scroll to position [796, 0]
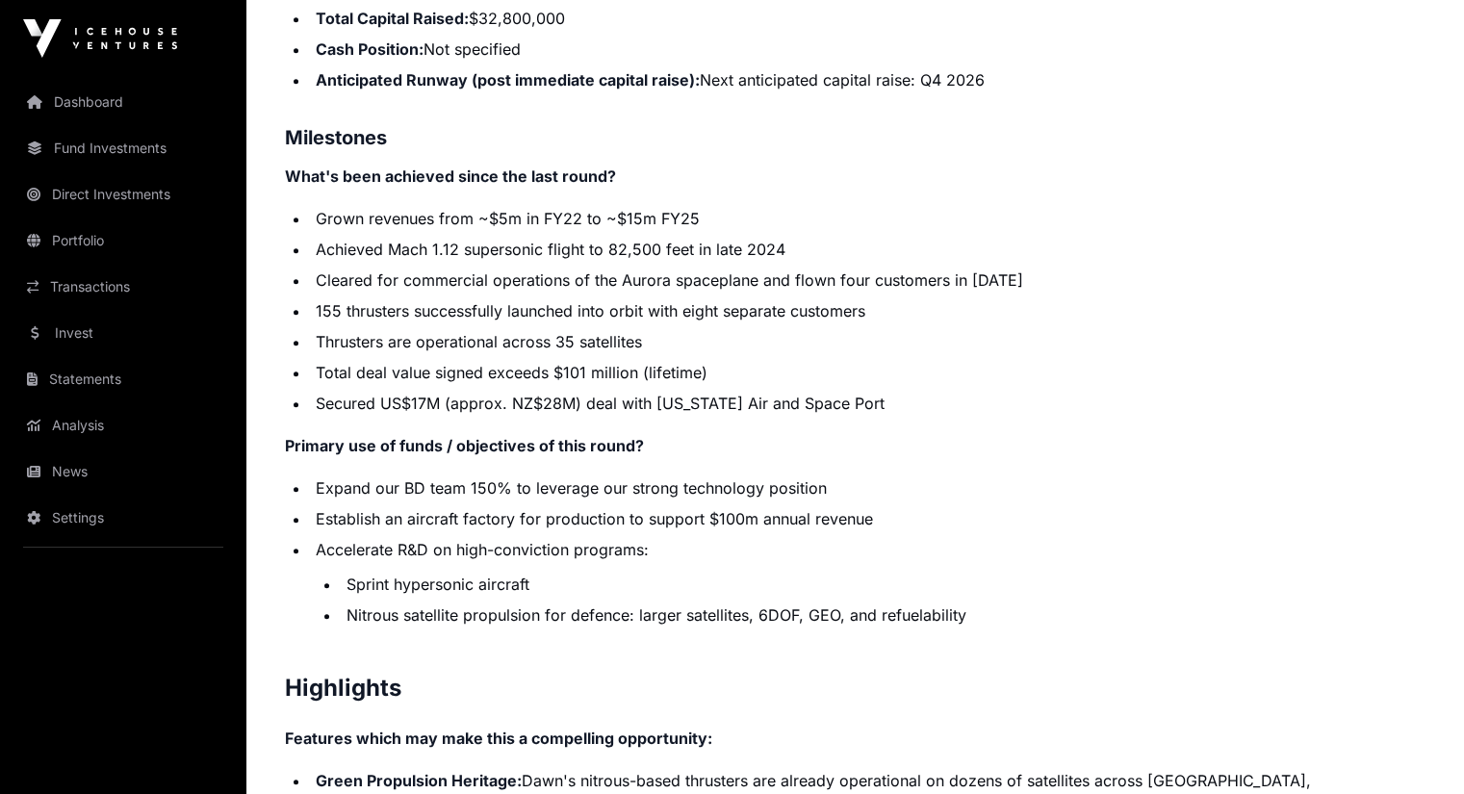
scroll to position [3413, 0]
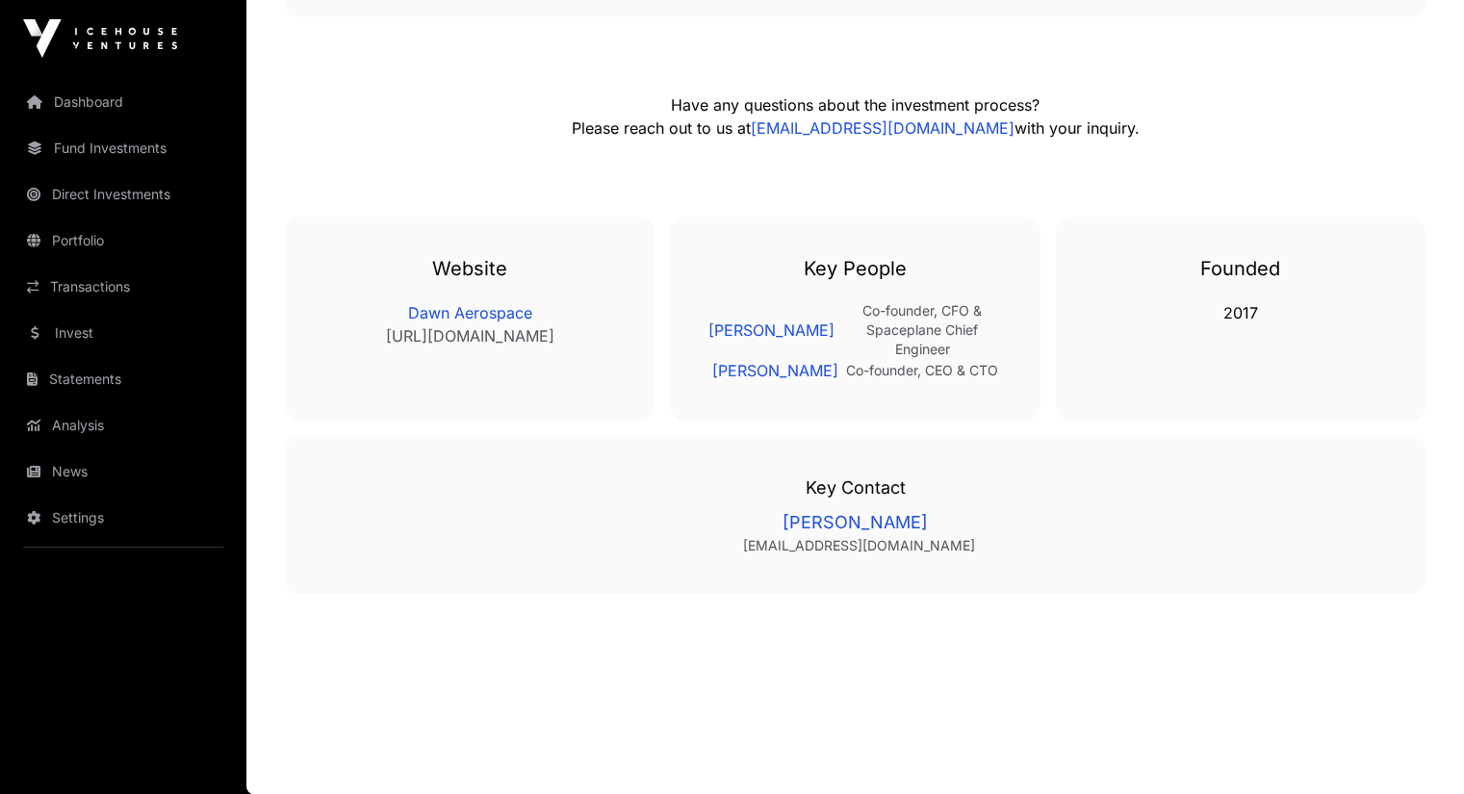
scroll to position [796, 0]
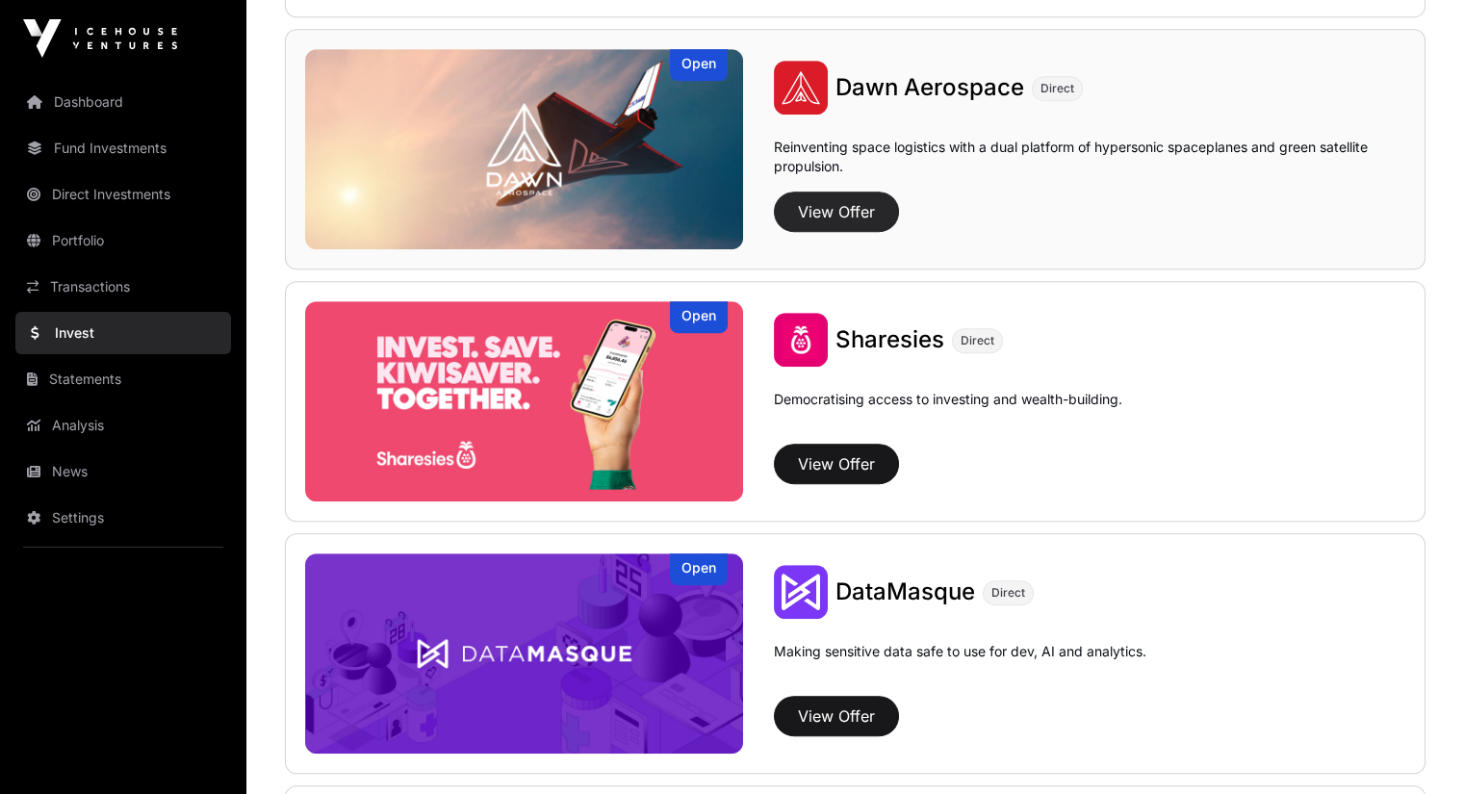
scroll to position [2240, 0]
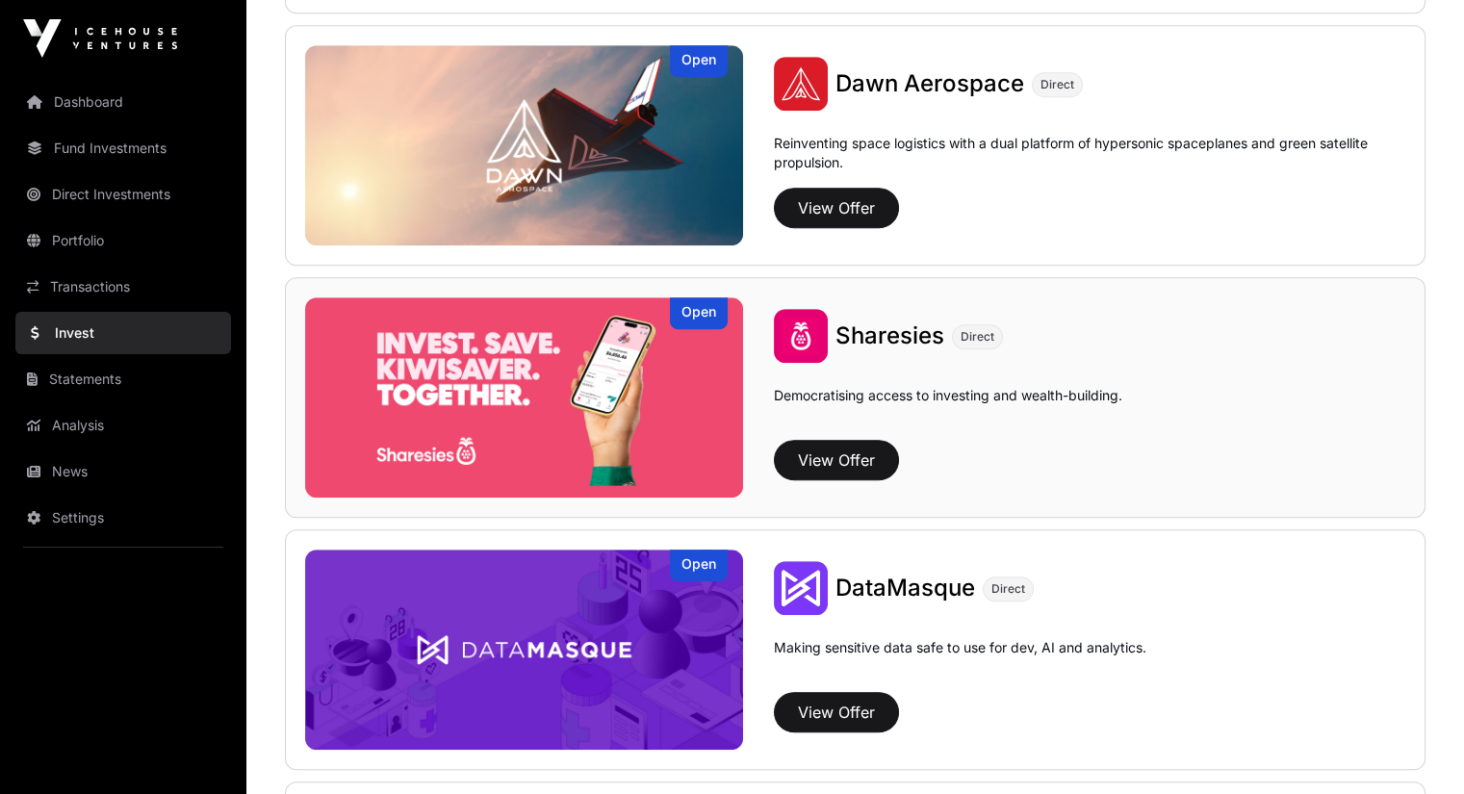
click at [836, 335] on span "Sharesies" at bounding box center [890, 335] width 109 height 28
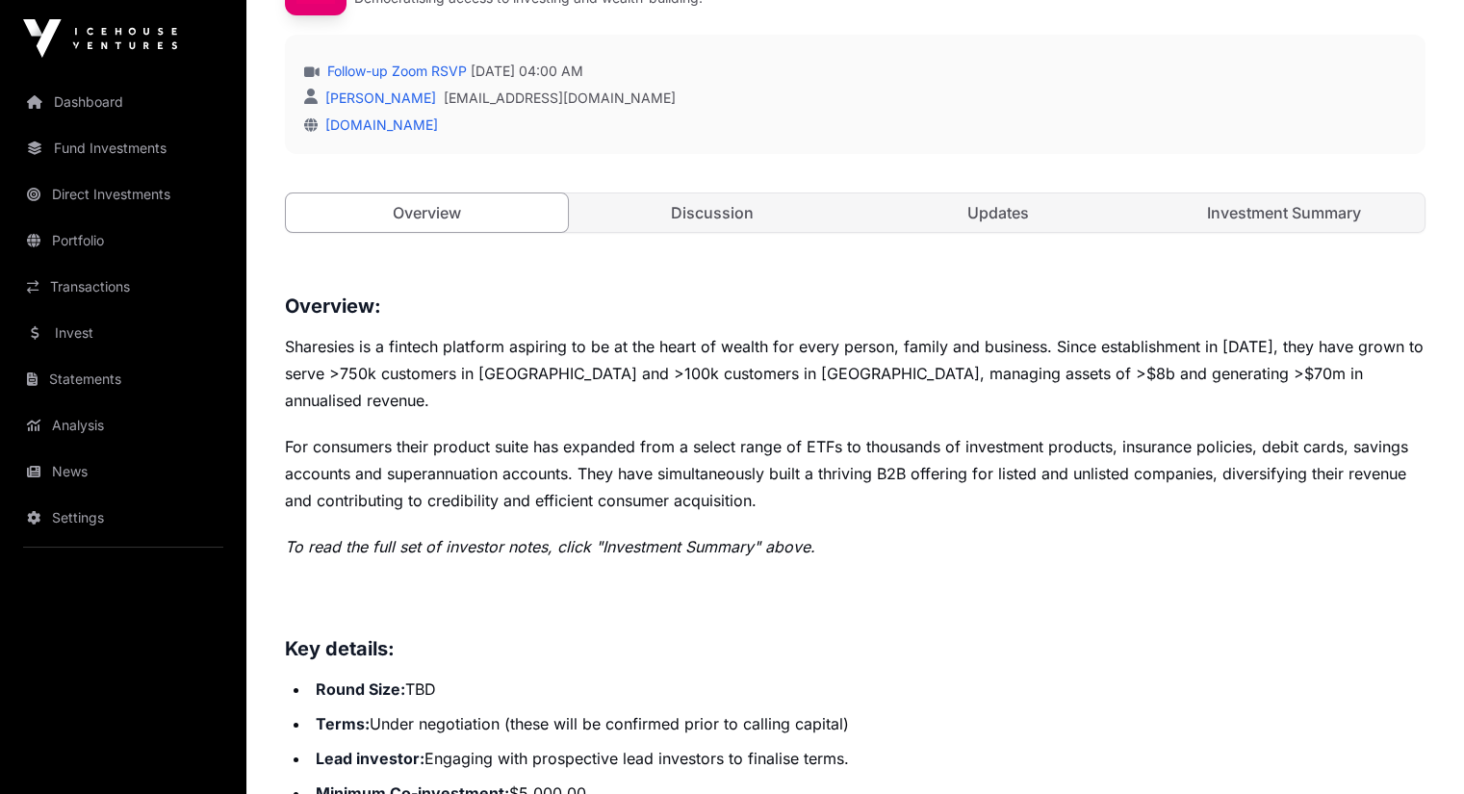
scroll to position [558, 0]
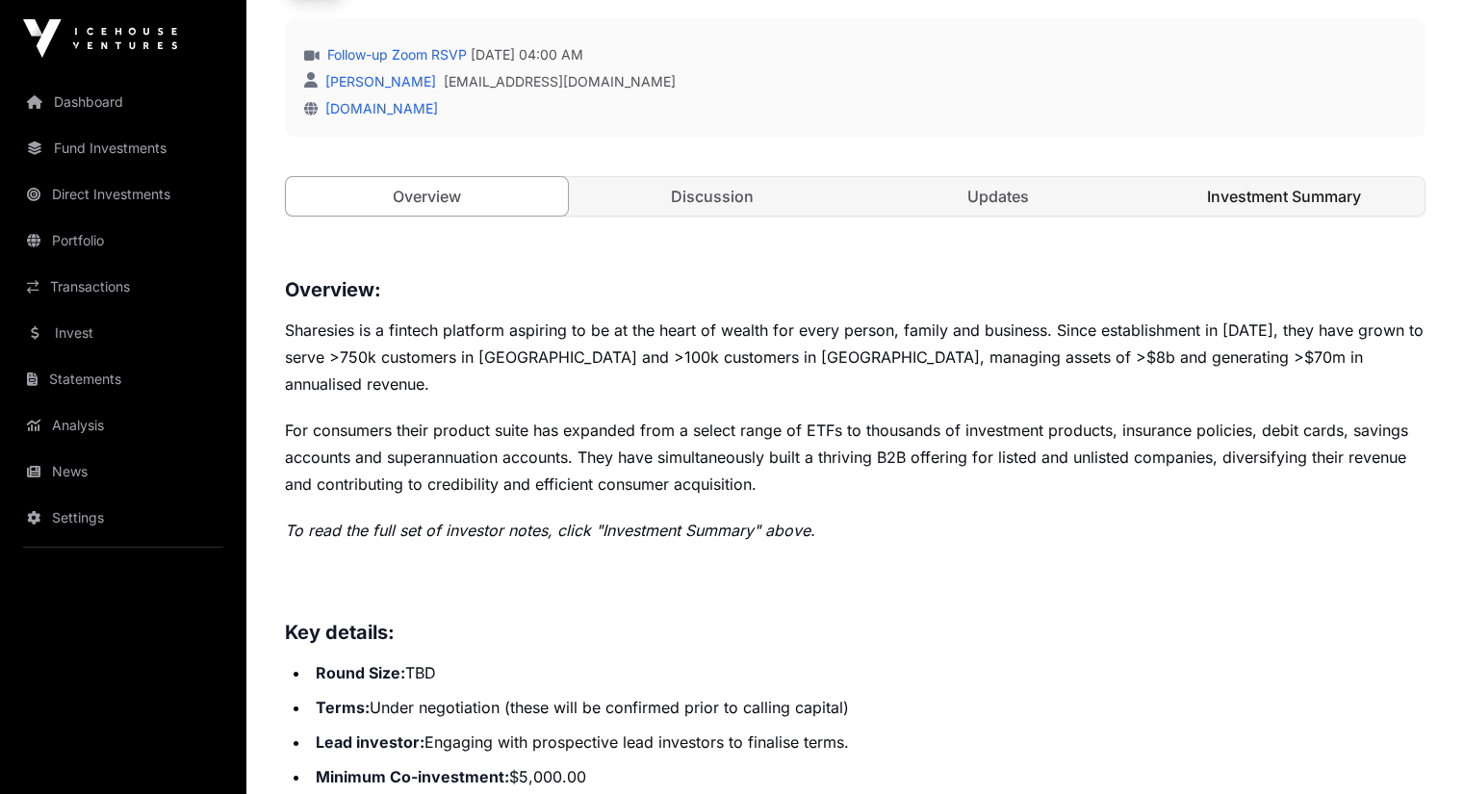
click at [1315, 216] on link "Investment Summary" at bounding box center [1284, 196] width 282 height 39
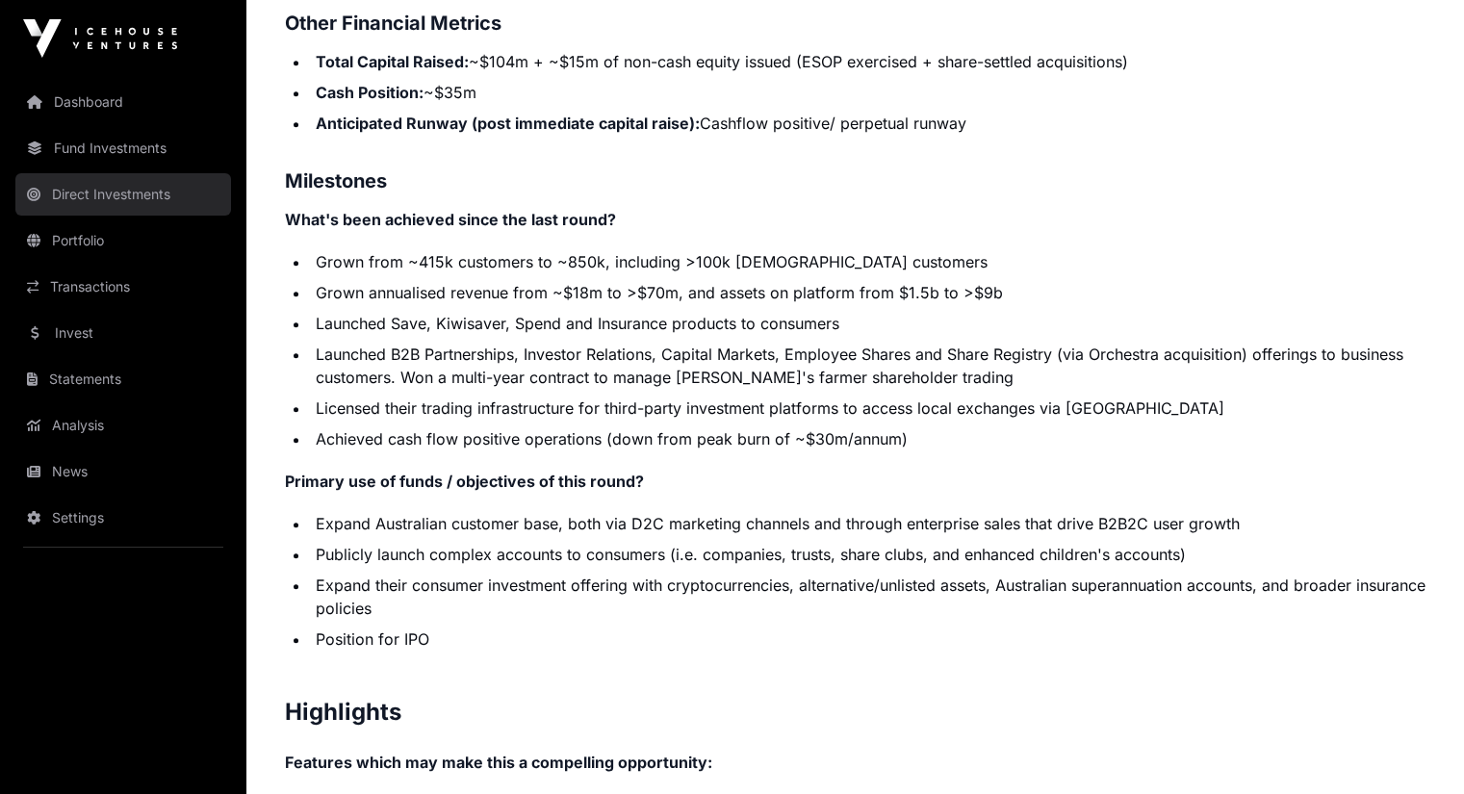
scroll to position [3571, 0]
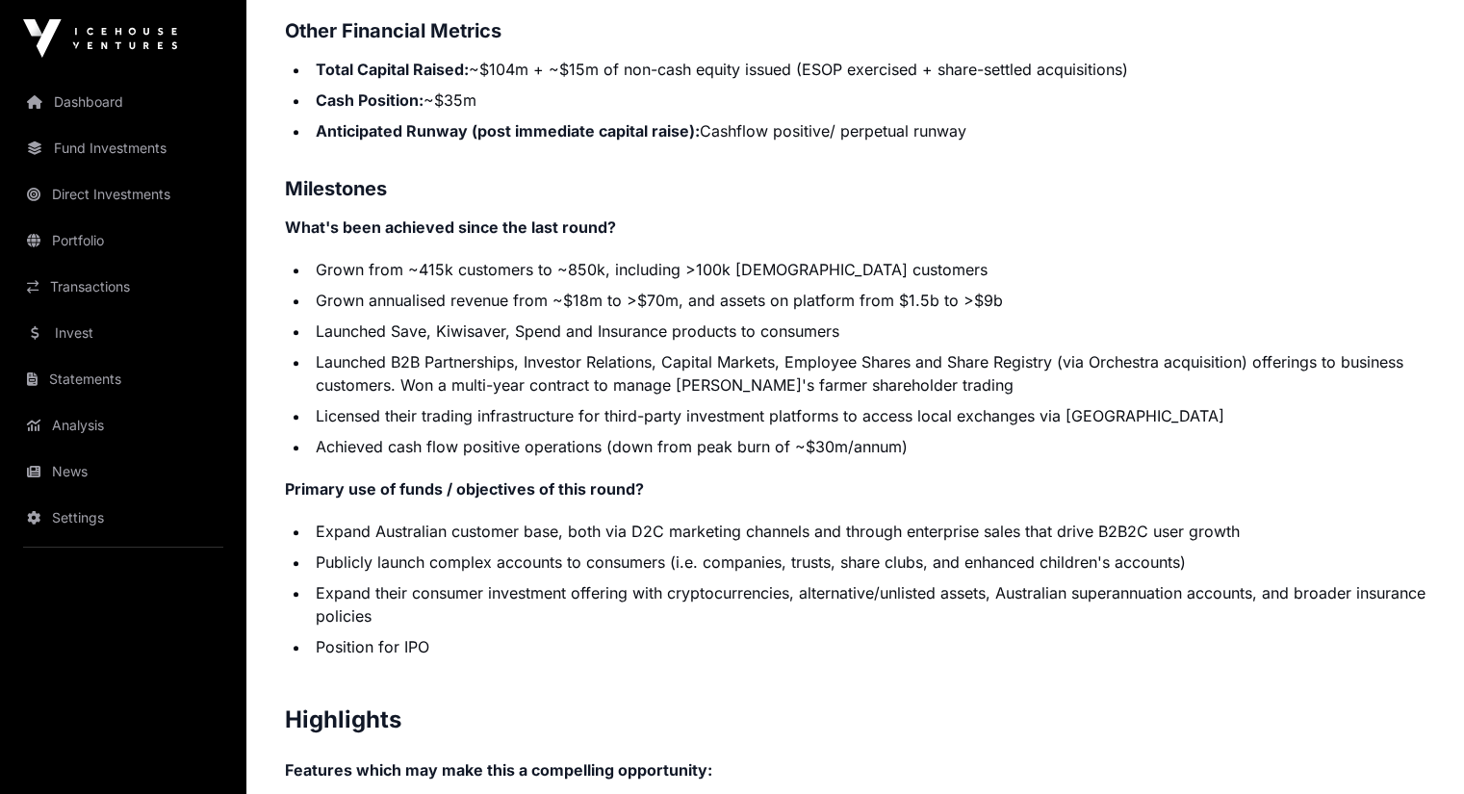
scroll to position [558, 0]
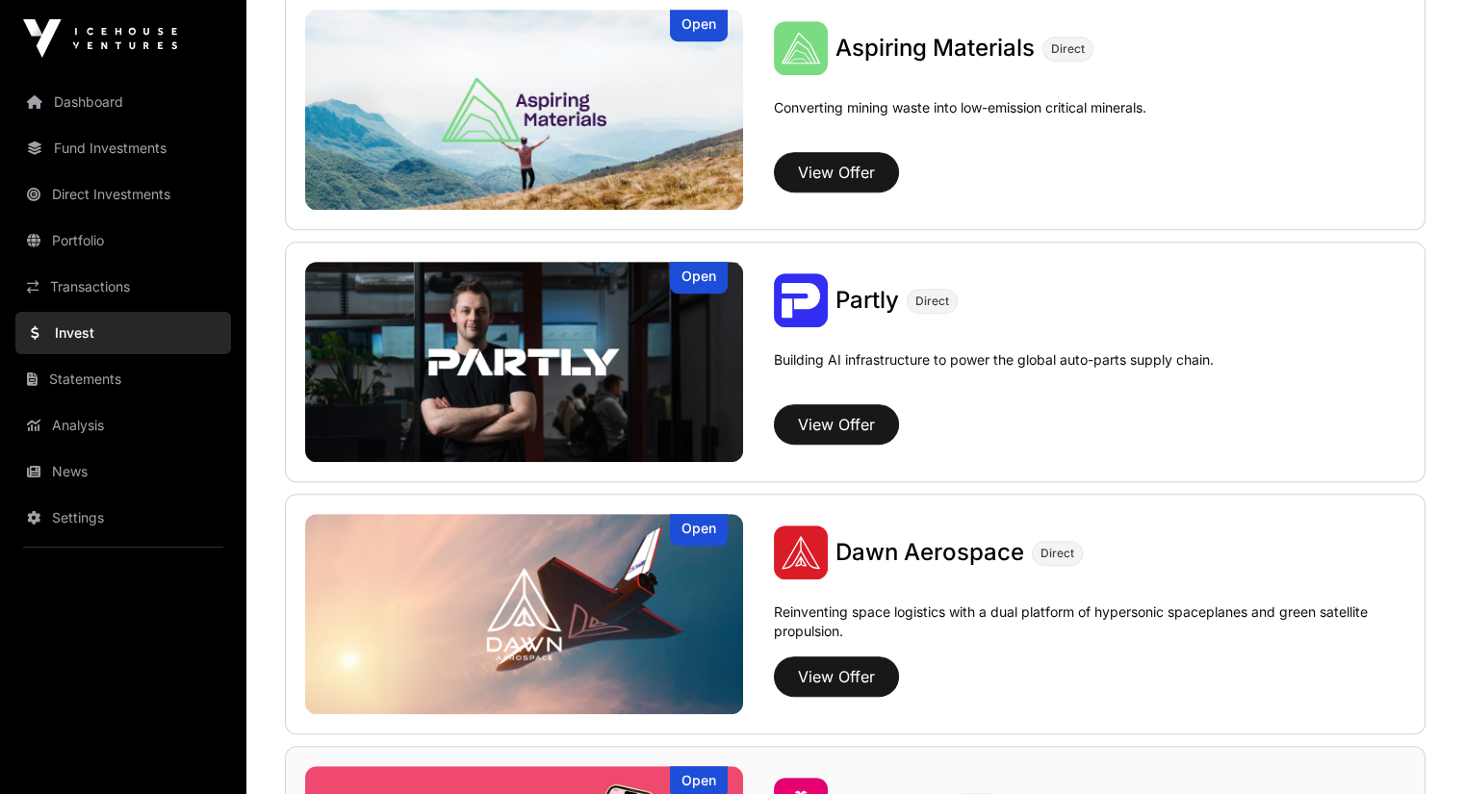
scroll to position [1817, 0]
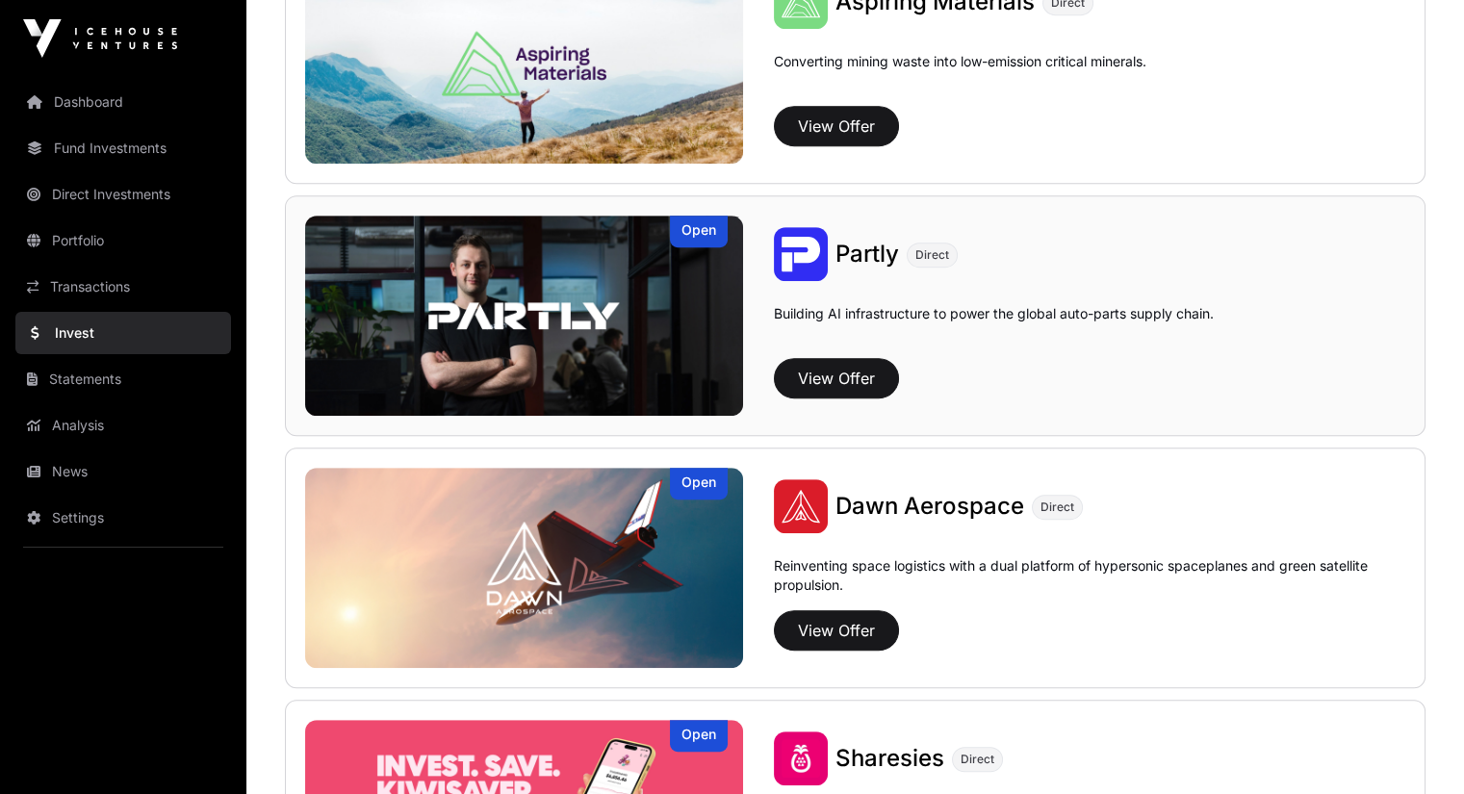
click at [836, 255] on span "Partly" at bounding box center [868, 254] width 64 height 28
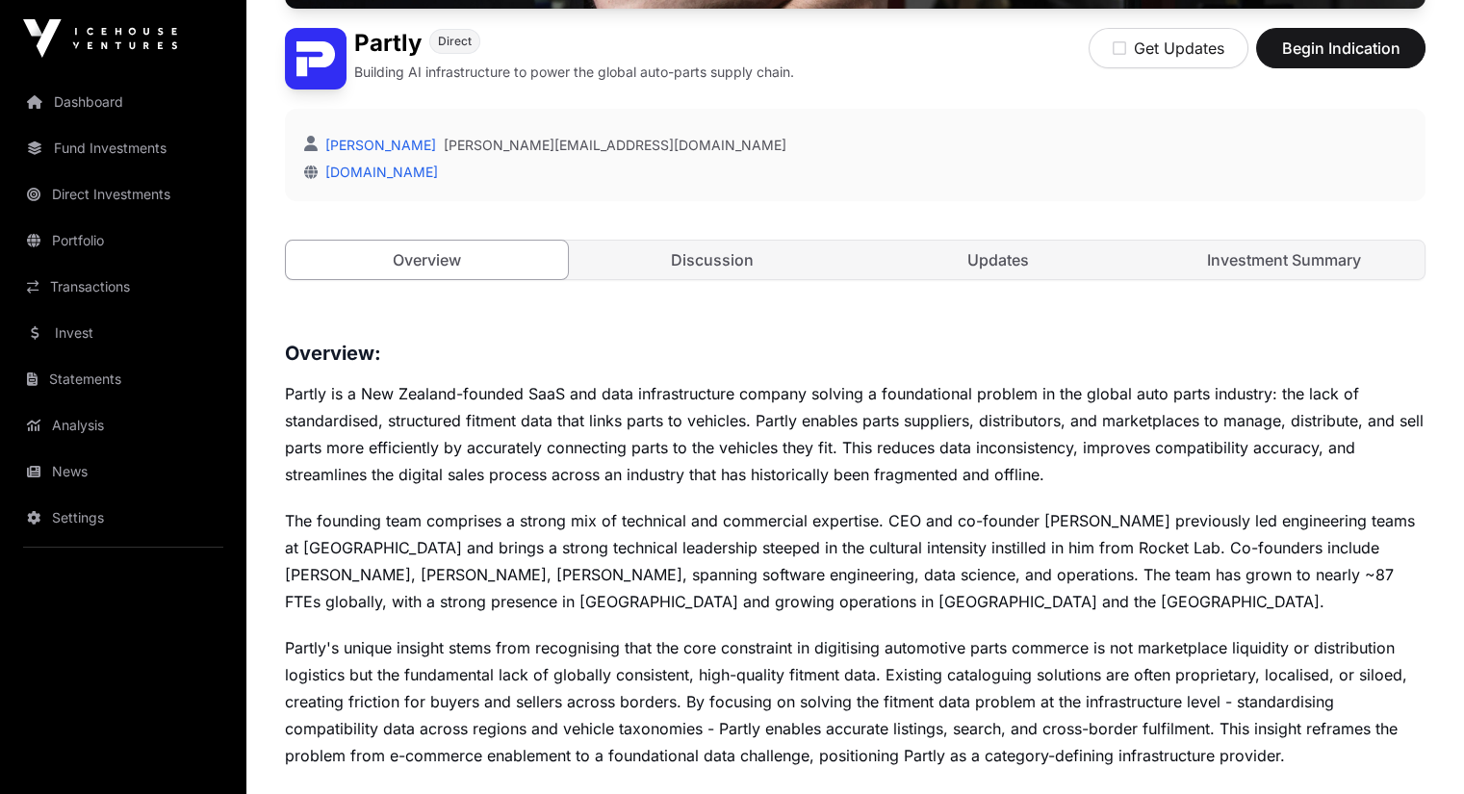
scroll to position [614, 0]
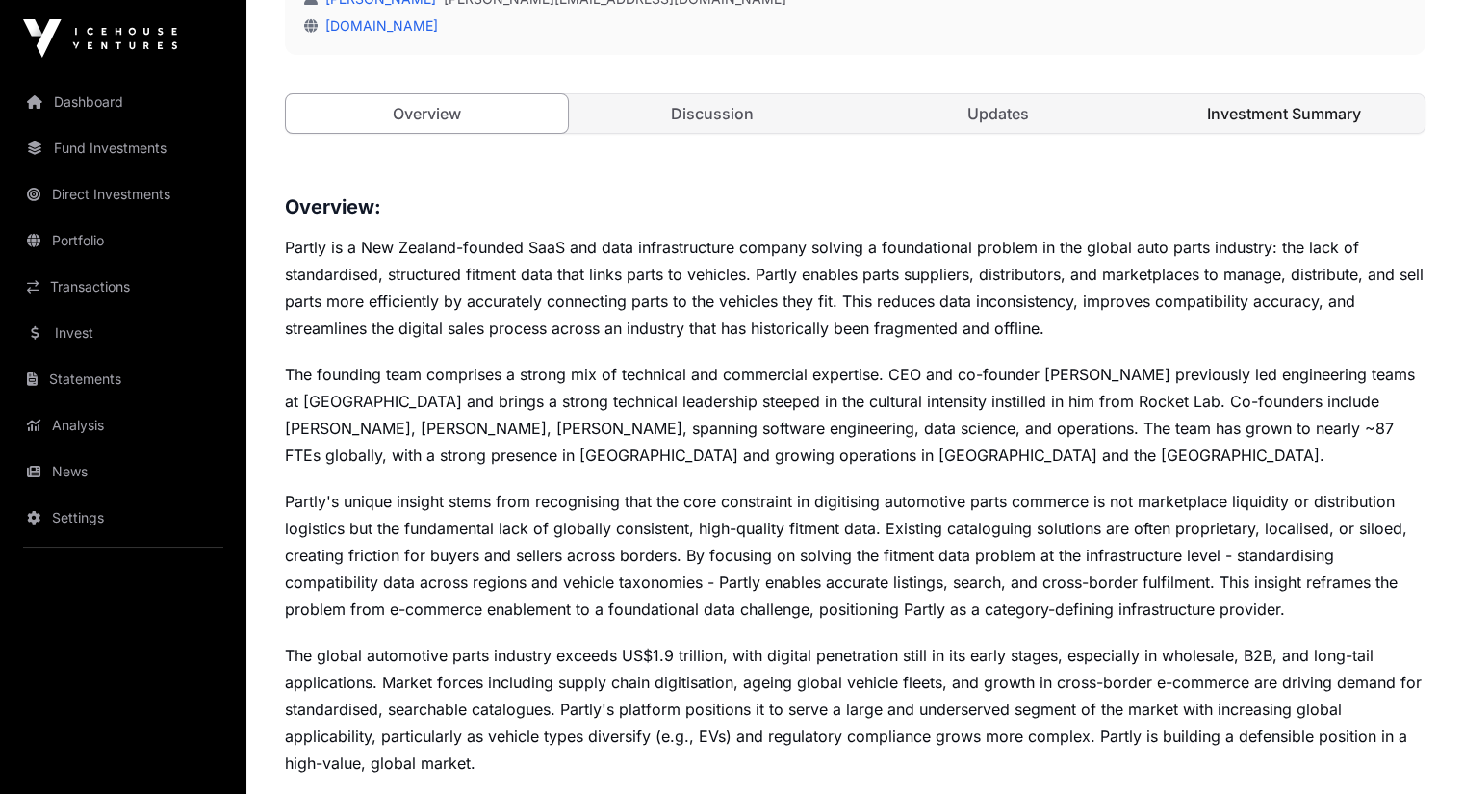
click at [1291, 133] on link "Investment Summary" at bounding box center [1284, 113] width 282 height 39
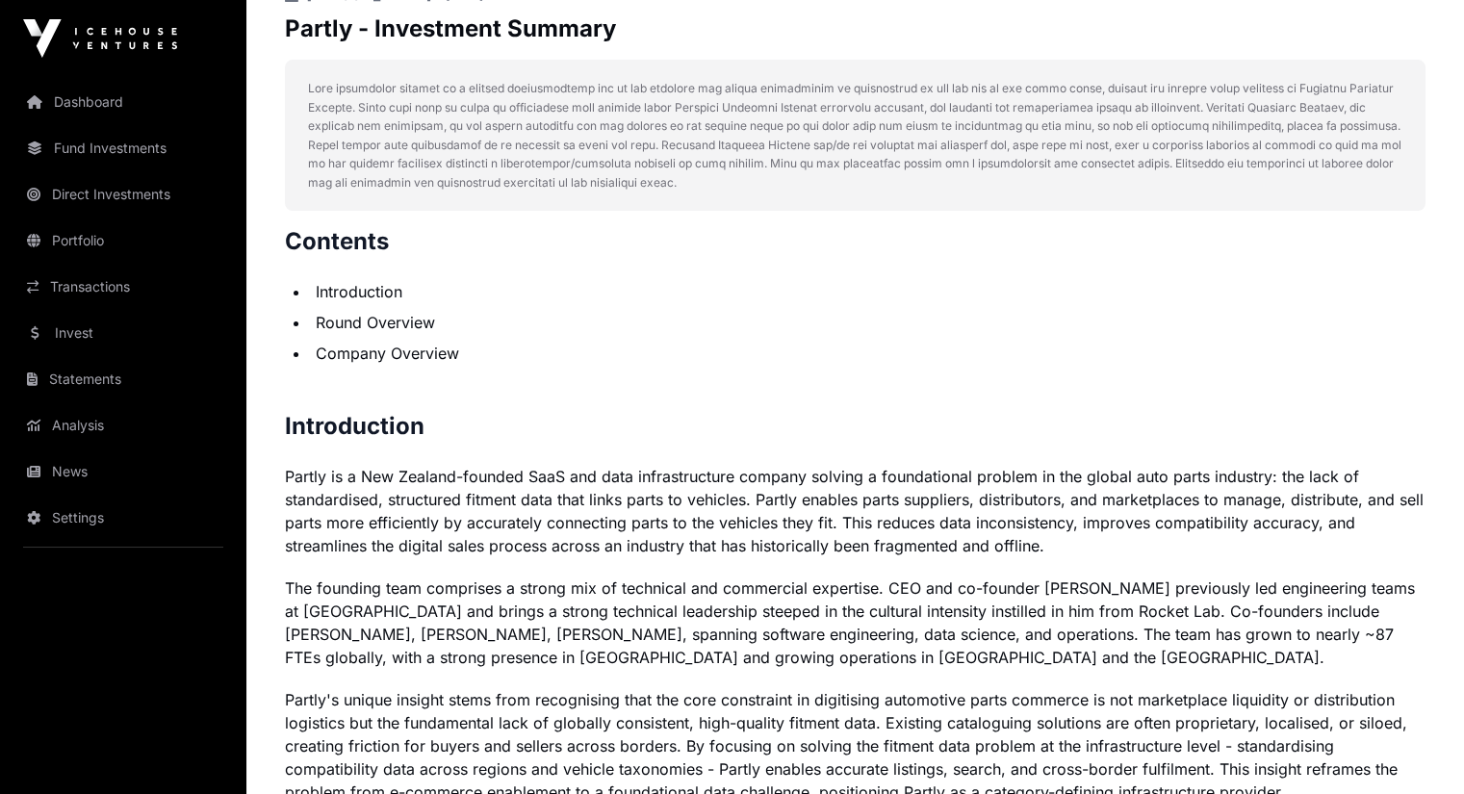
scroll to position [515, 0]
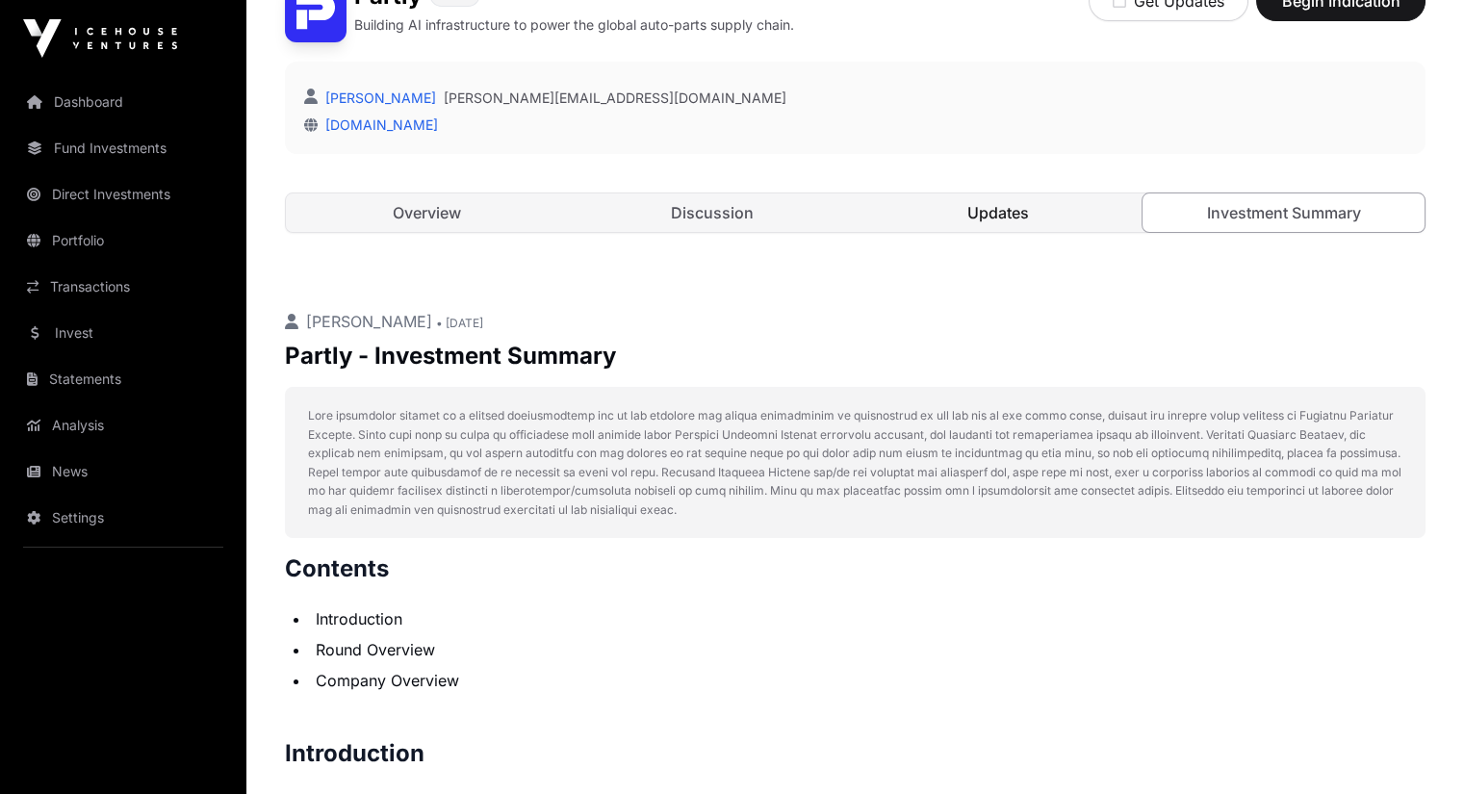
click at [999, 232] on link "Updates" at bounding box center [999, 212] width 282 height 39
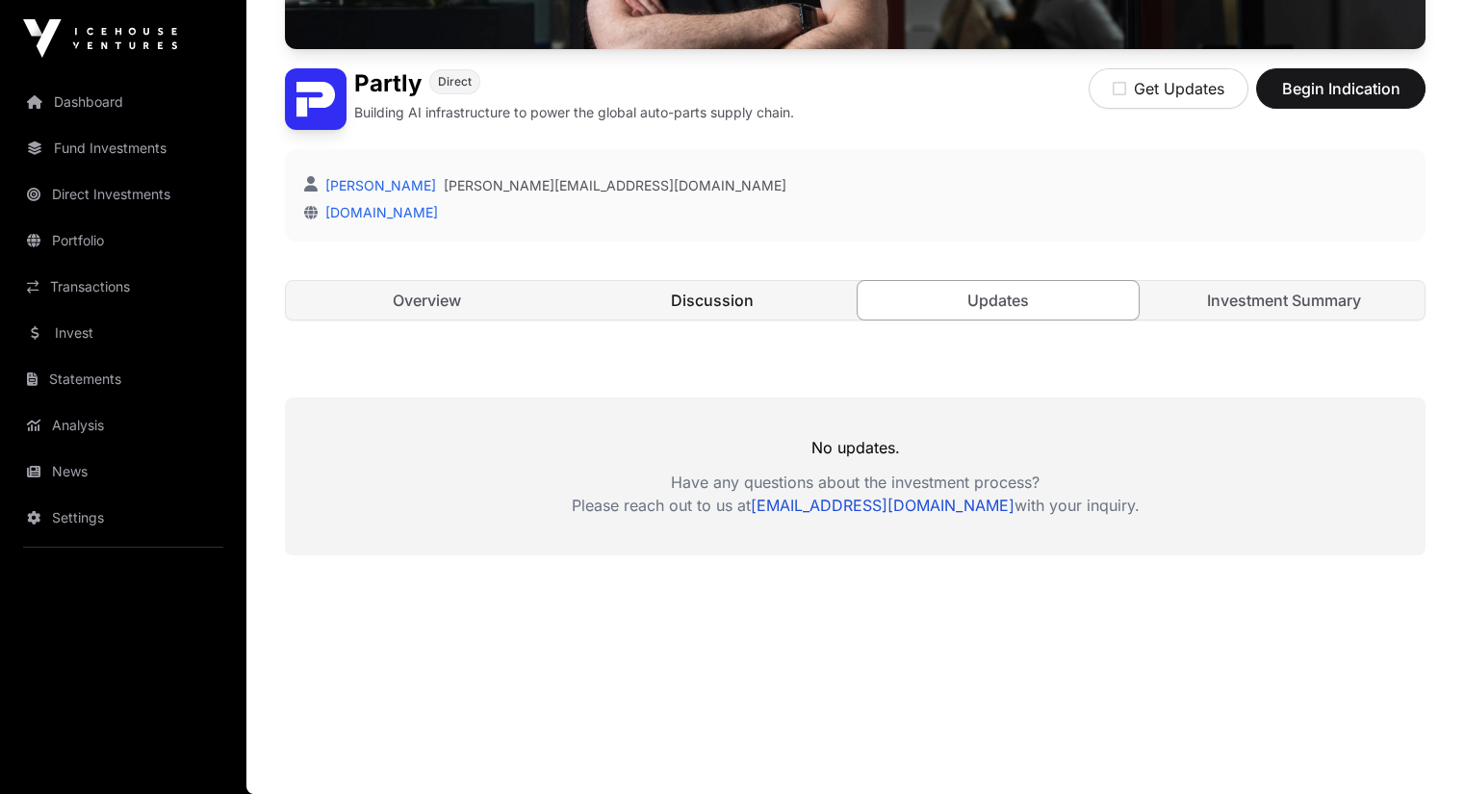
click at [658, 297] on link "Discussion" at bounding box center [713, 300] width 282 height 39
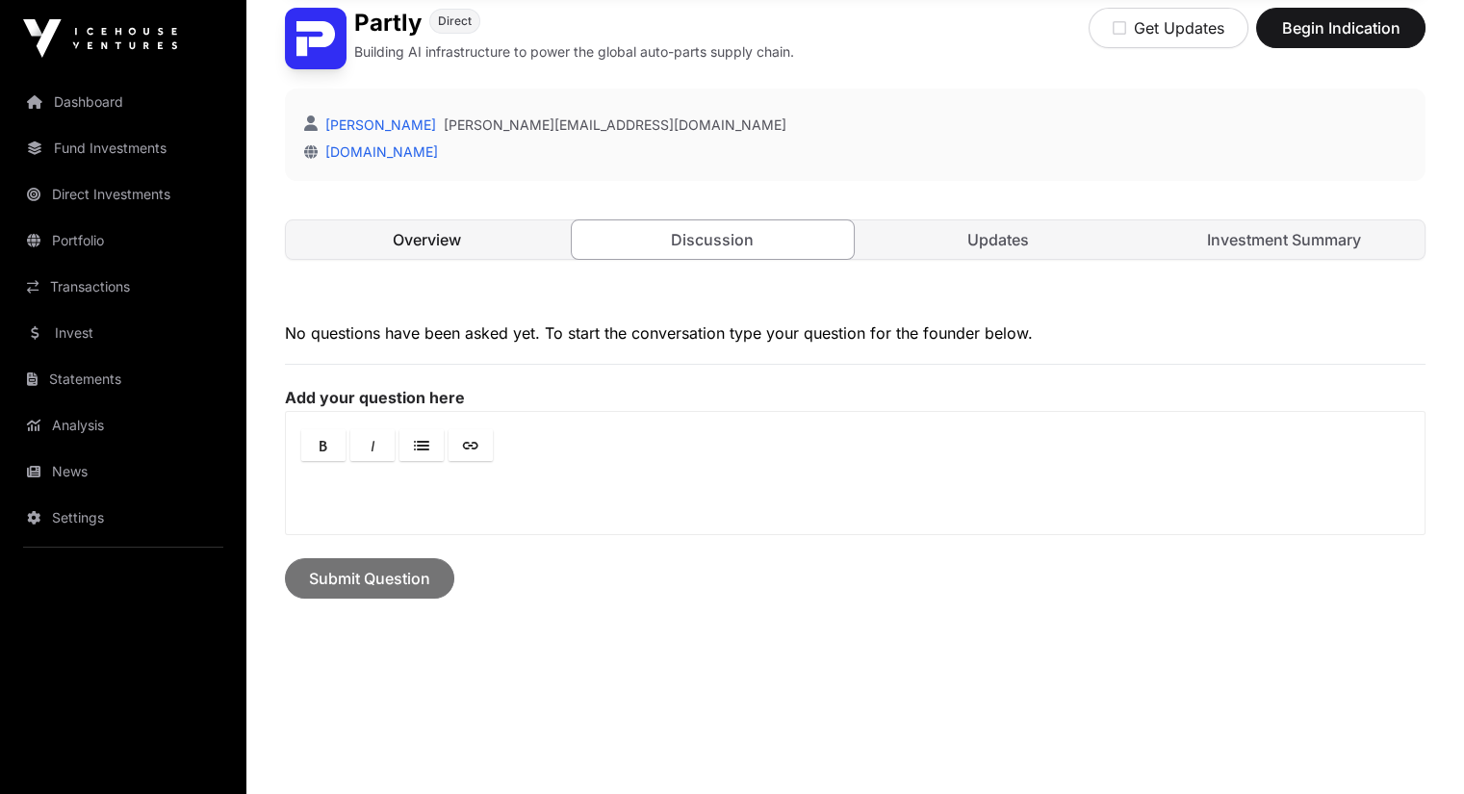
click at [475, 259] on link "Overview" at bounding box center [427, 239] width 282 height 39
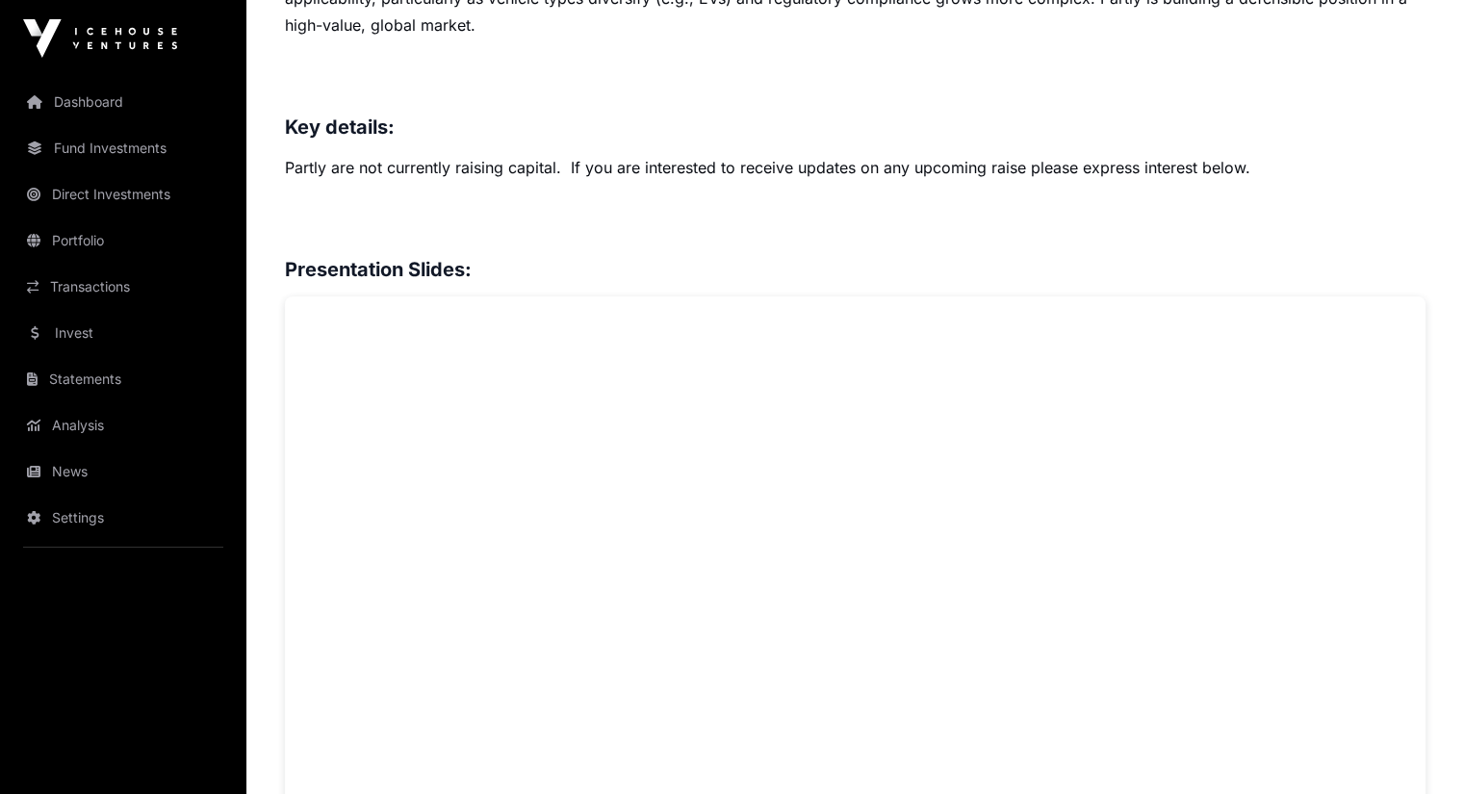
scroll to position [1354, 0]
click at [68, 116] on link "Dashboard" at bounding box center [123, 102] width 216 height 42
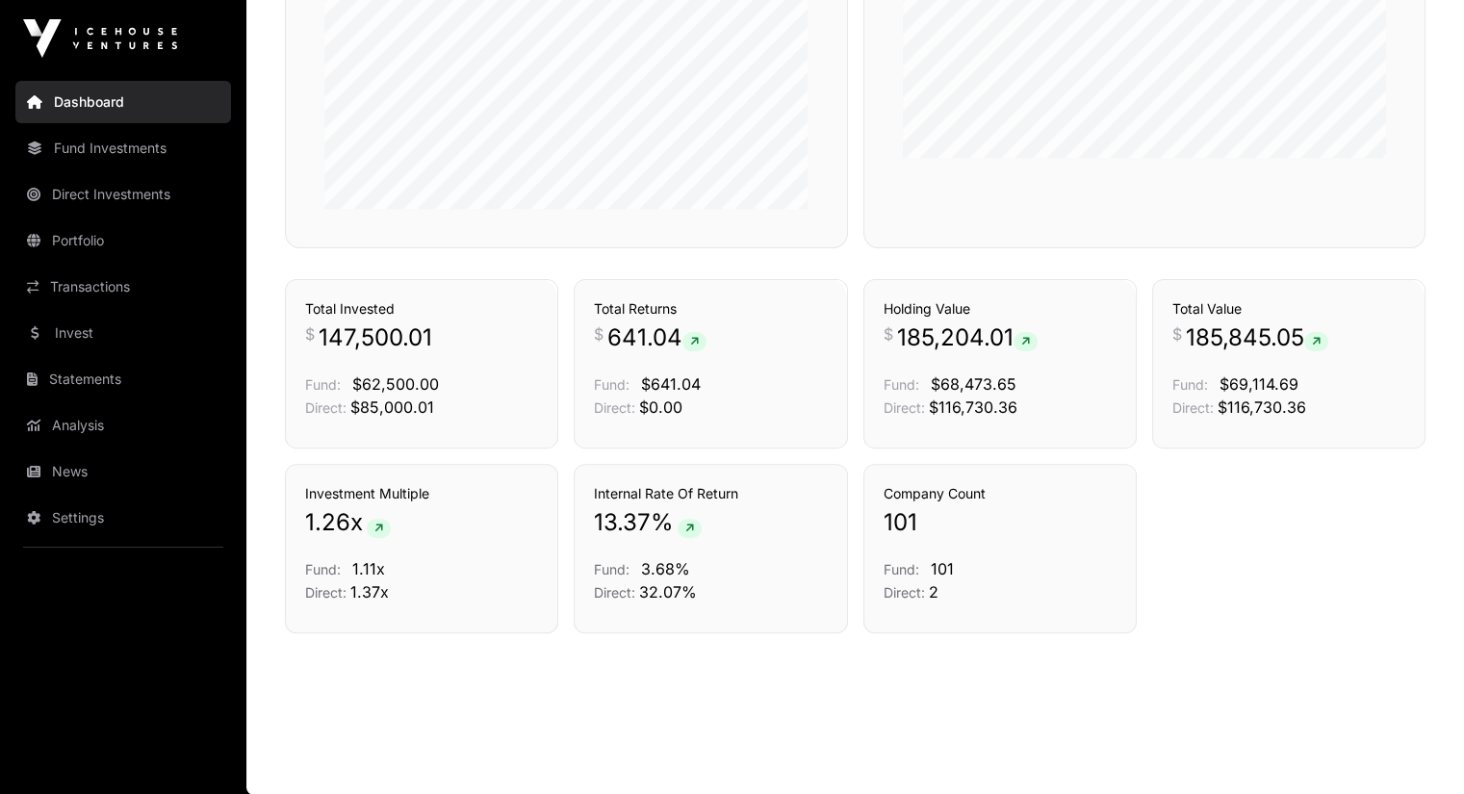
scroll to position [1253, 0]
